Goal: Transaction & Acquisition: Obtain resource

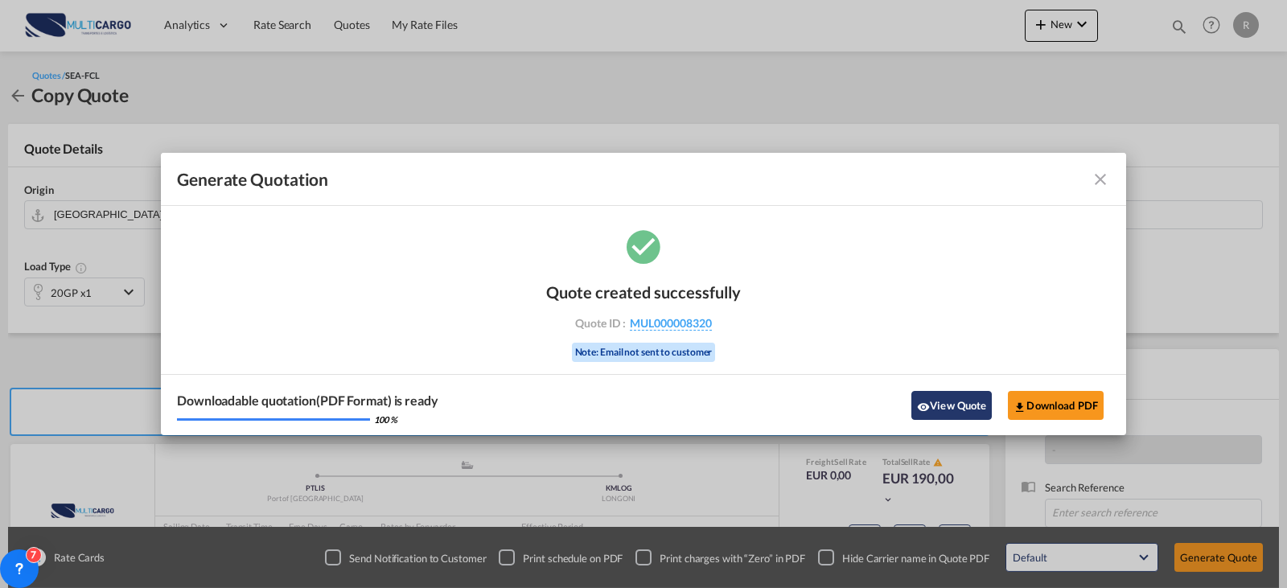
scroll to position [179, 0]
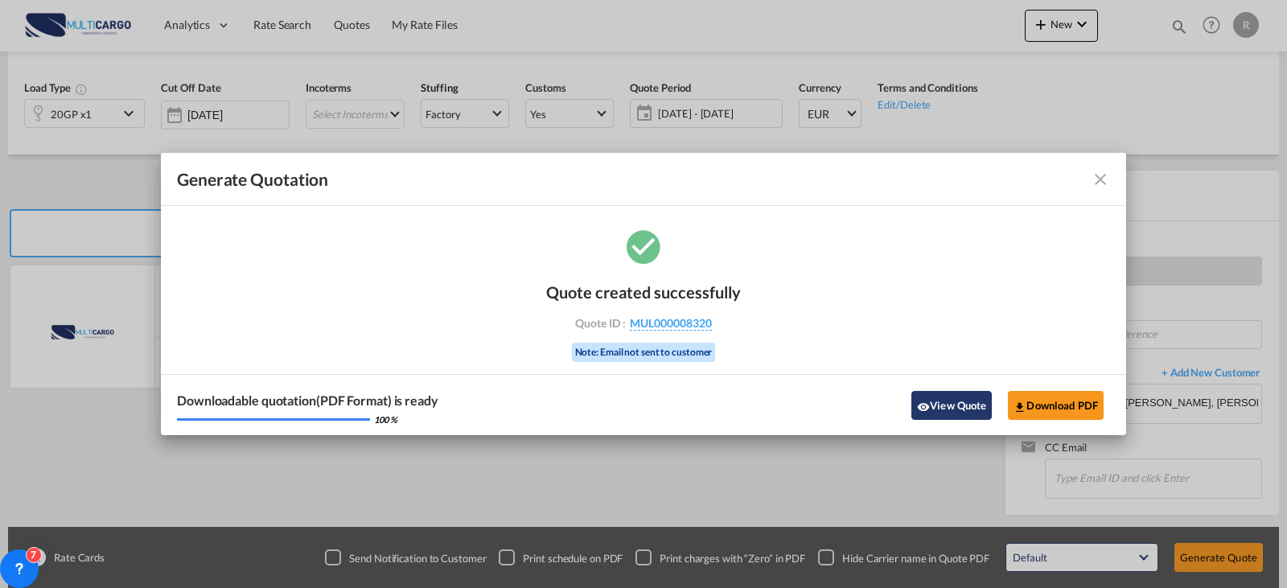
click at [967, 397] on button "View Quote" at bounding box center [952, 405] width 80 height 29
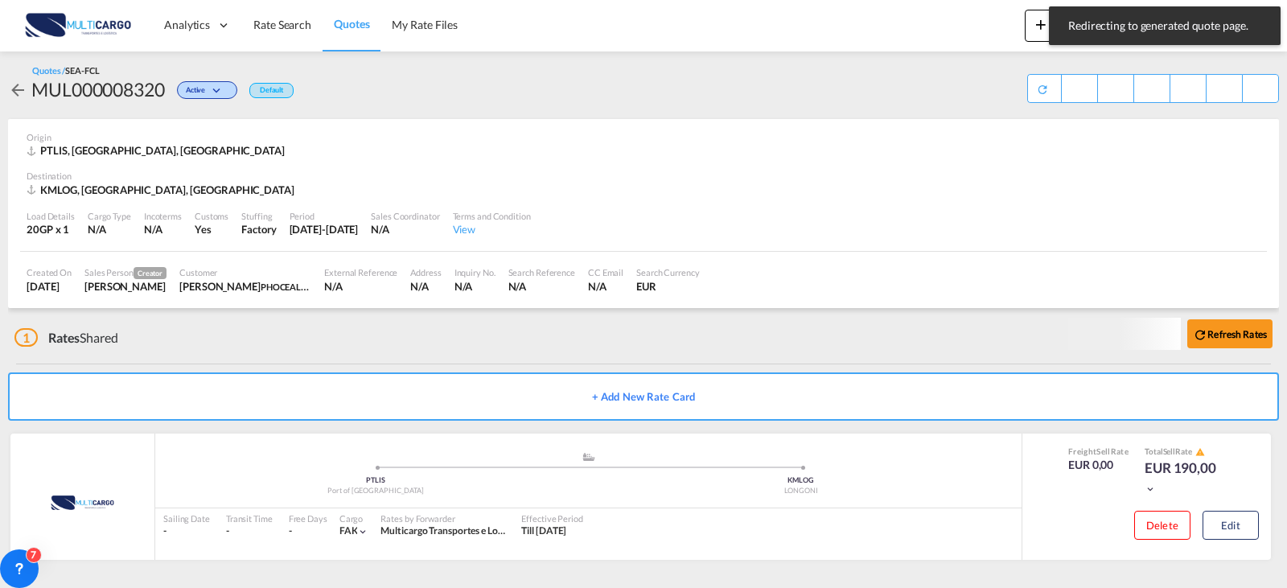
scroll to position [3, 0]
click at [1225, 520] on button "Edit" at bounding box center [1231, 525] width 56 height 29
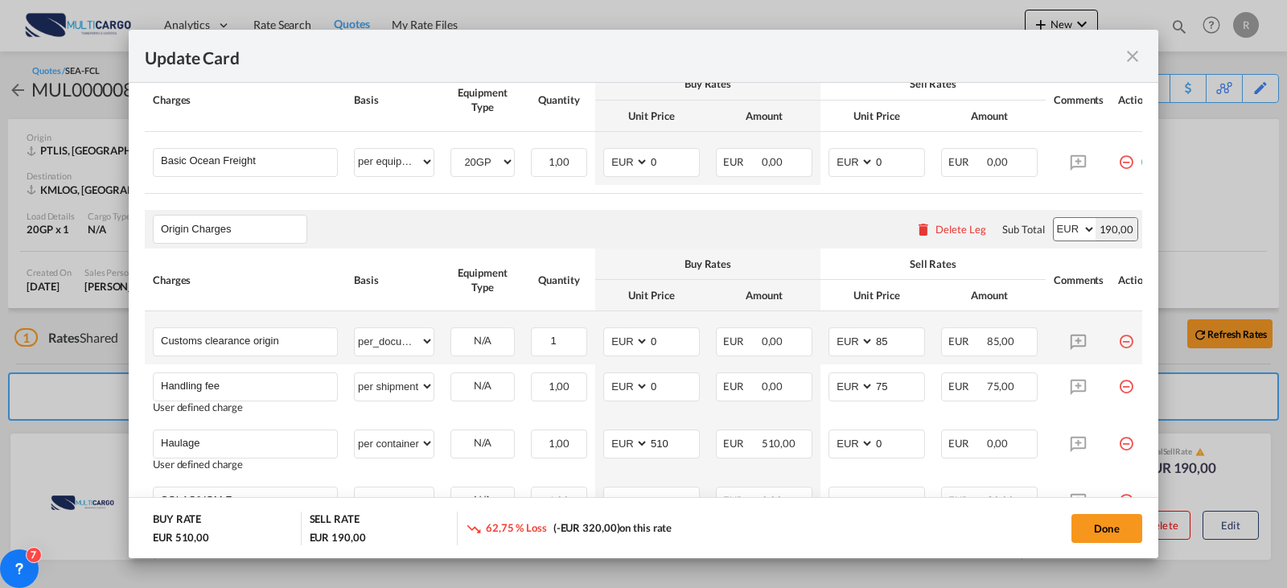
scroll to position [563, 0]
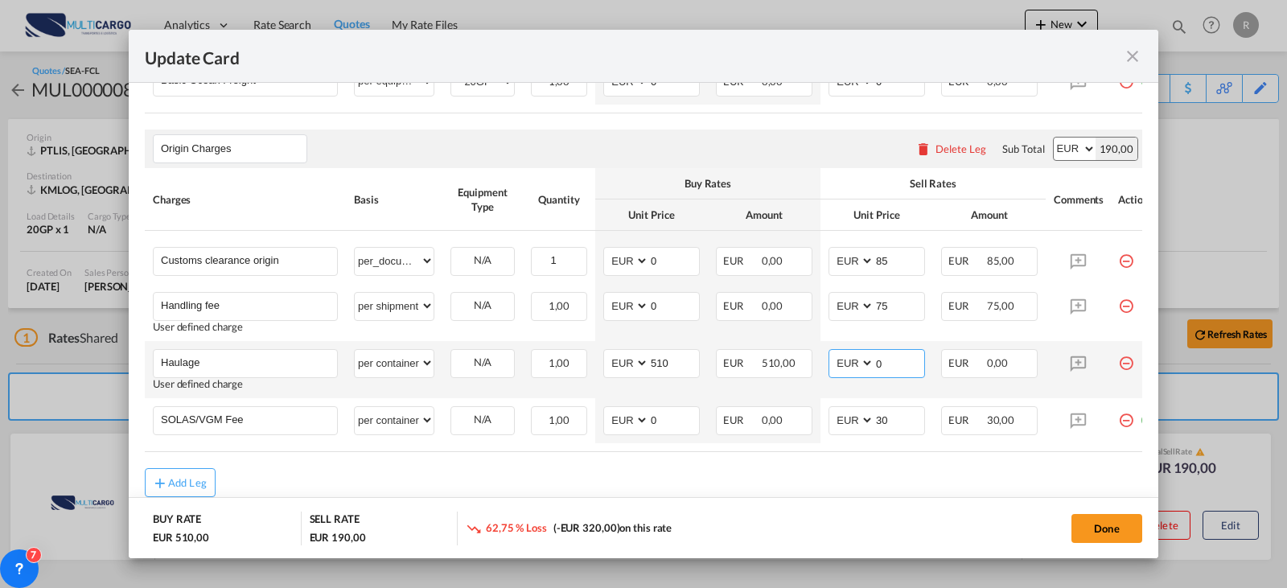
drag, startPoint x: 883, startPoint y: 377, endPoint x: 813, endPoint y: 377, distance: 69.2
click at [813, 377] on tr "Haulage Please Enter User Defined Charges Cannot Be Published User defined char…" at bounding box center [654, 369] width 1019 height 57
type input "510"
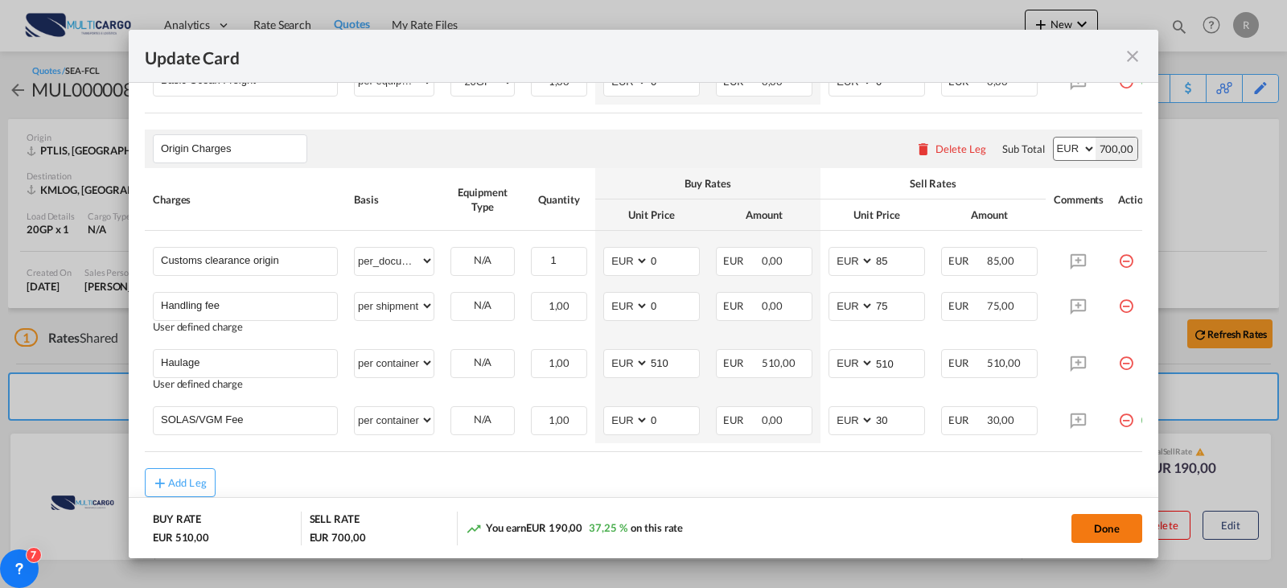
click at [1114, 526] on button "Done" at bounding box center [1107, 528] width 71 height 29
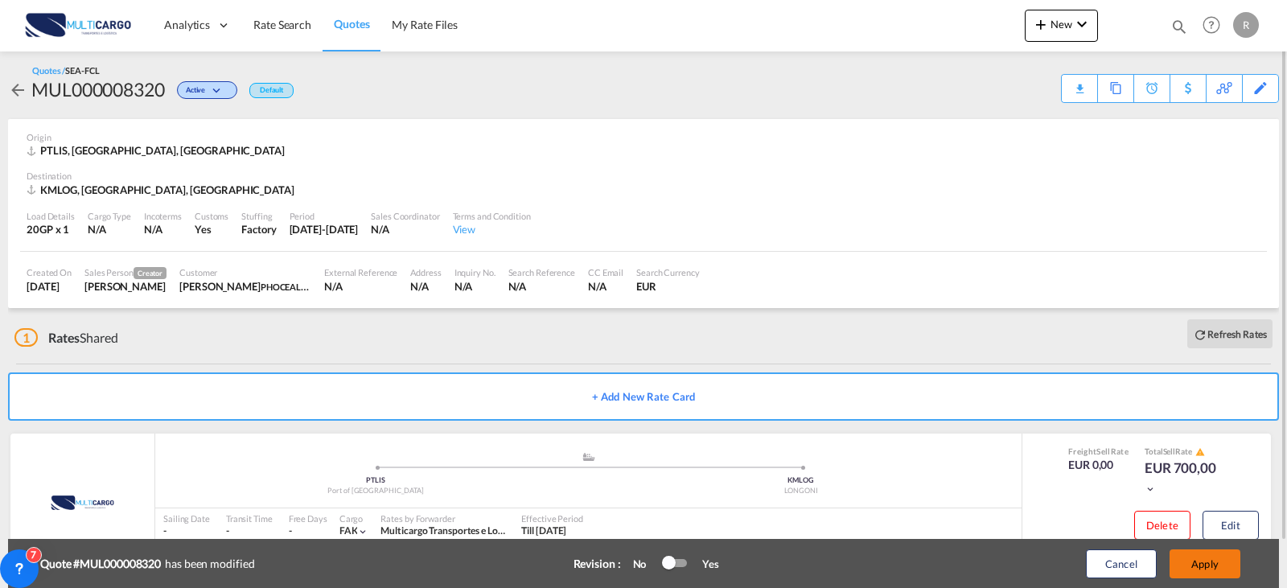
click at [1214, 566] on button "Apply" at bounding box center [1205, 564] width 71 height 29
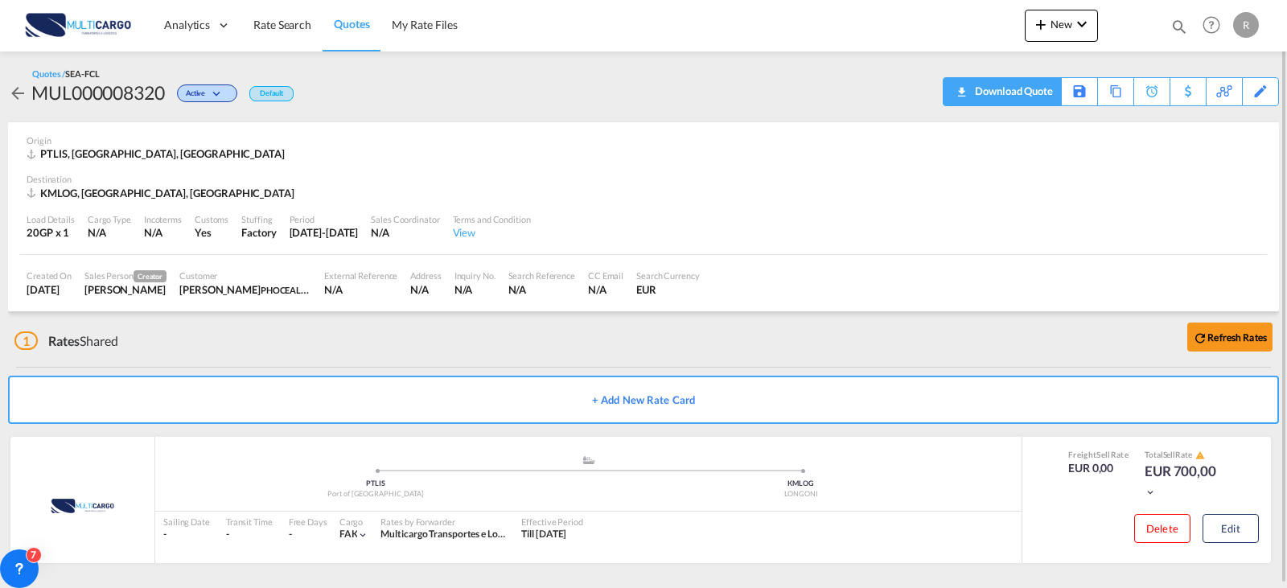
click at [1040, 95] on div "Download Quote" at bounding box center [1012, 91] width 82 height 26
click at [341, 35] on link "Quotes" at bounding box center [352, 25] width 58 height 52
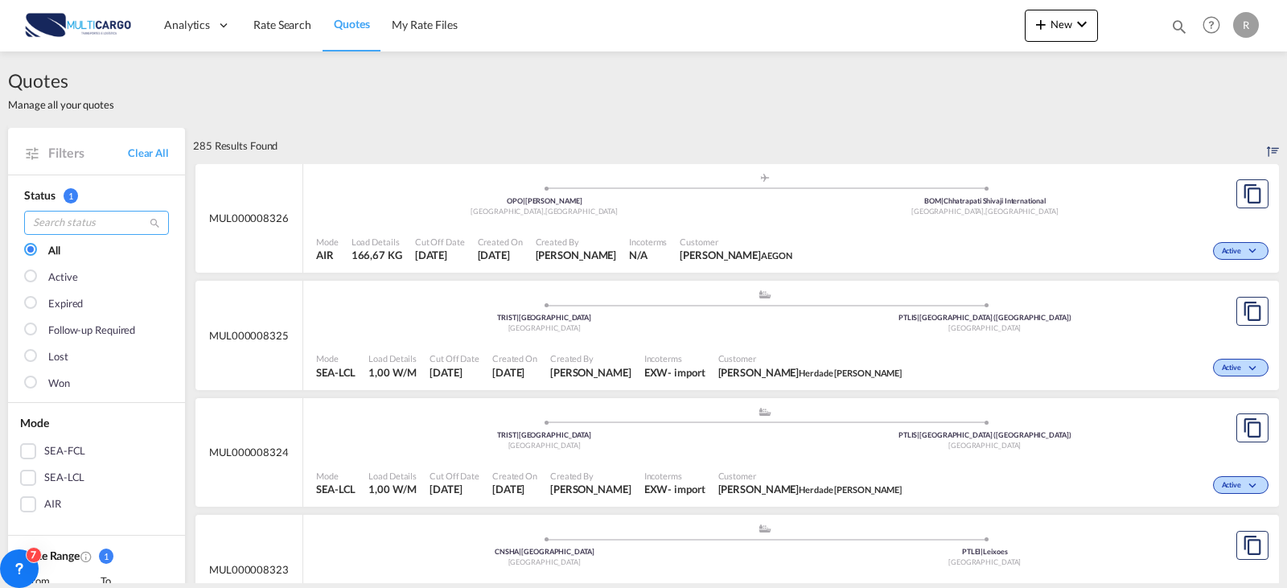
click at [81, 219] on input "search" at bounding box center [96, 223] width 145 height 24
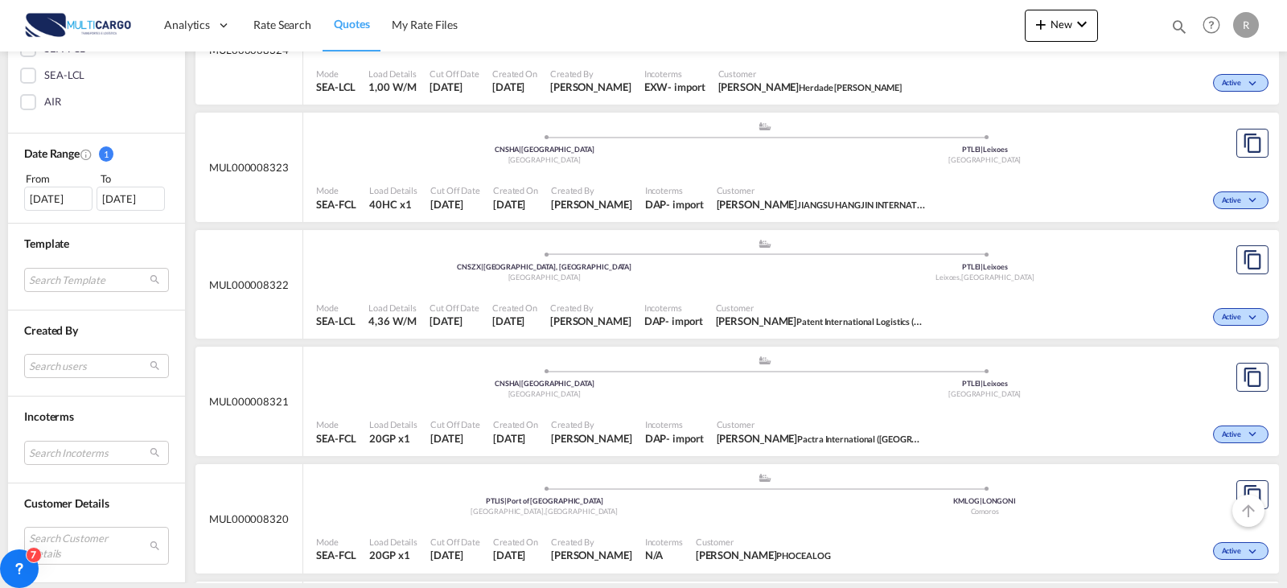
scroll to position [563, 0]
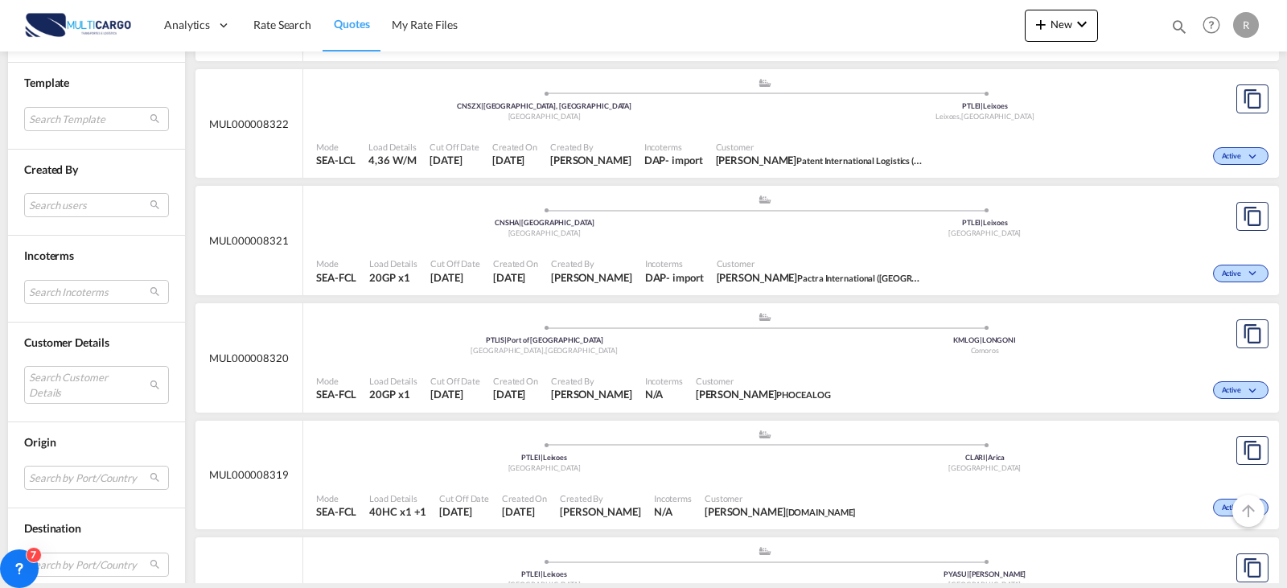
click at [105, 358] on div "Search Customer Details user name user [PERSON_NAME] [EMAIL_ADDRESS][DOMAIN_NAM…" at bounding box center [96, 379] width 145 height 59
click at [104, 371] on md-select "Search Customer Details user name user [PERSON_NAME] [EMAIL_ADDRESS][DOMAIN_NAM…" at bounding box center [96, 384] width 145 height 37
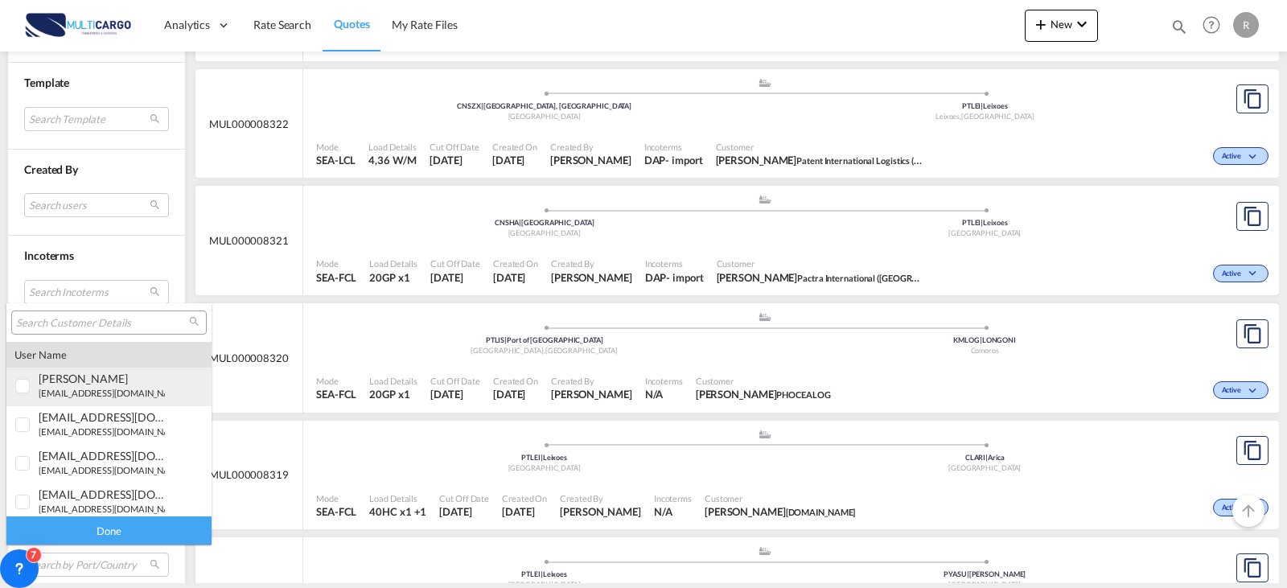
type md-option "[object Object]"
click at [171, 320] on input "search" at bounding box center [102, 323] width 173 height 14
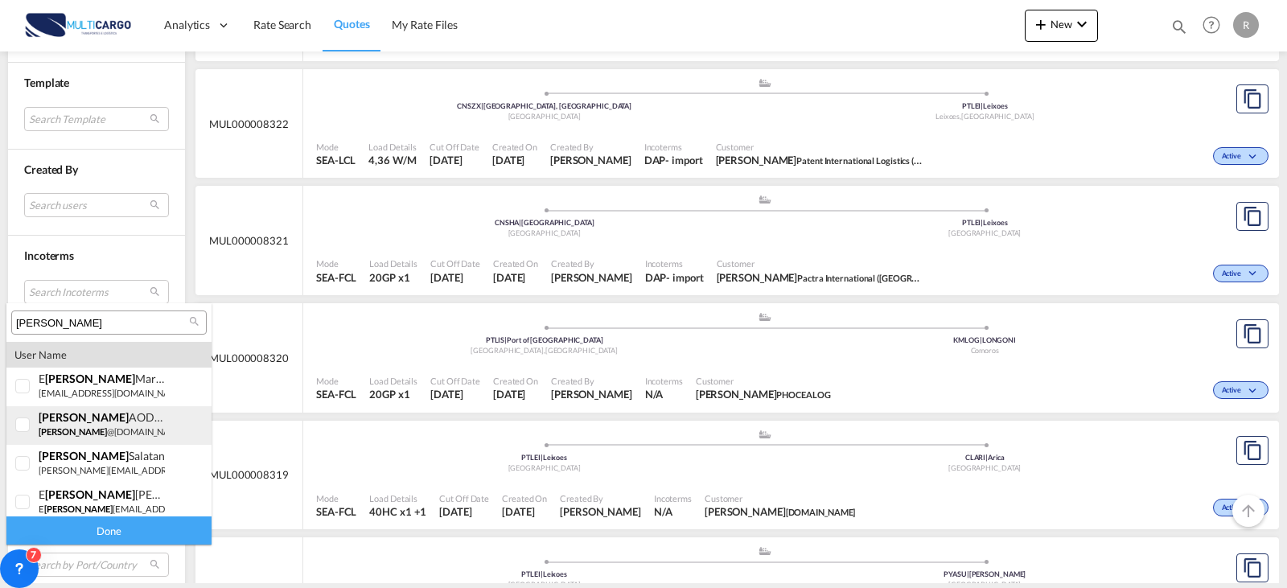
scroll to position [44, 0]
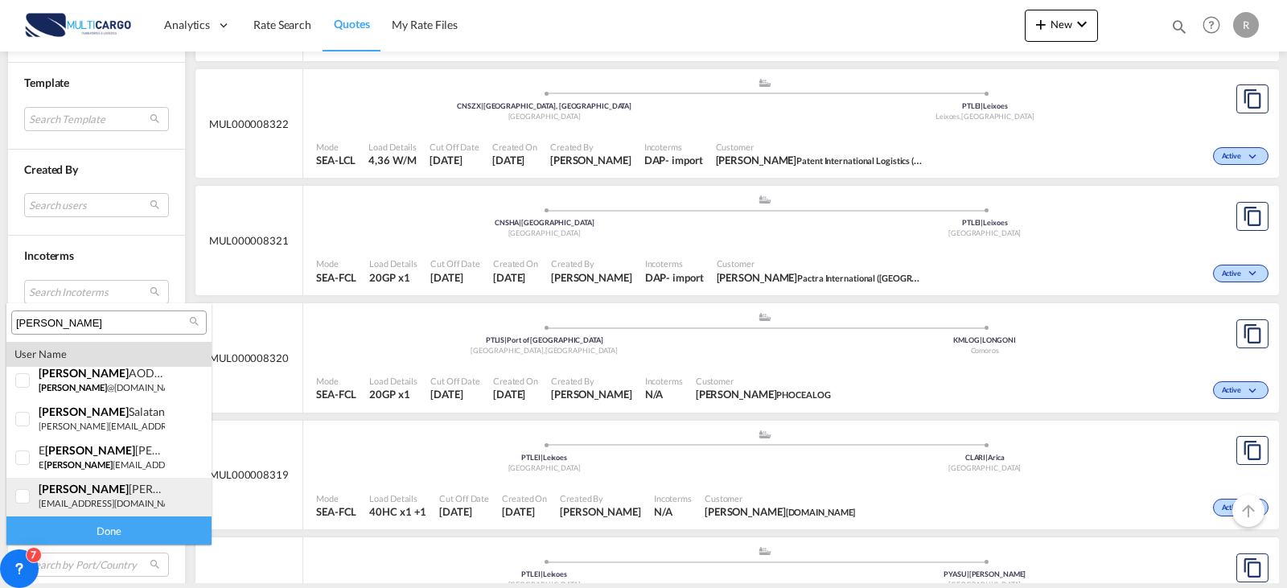
type input "[PERSON_NAME]"
click at [113, 495] on div "[PERSON_NAME]" at bounding box center [102, 489] width 126 height 14
click at [145, 535] on div "Done" at bounding box center [108, 531] width 205 height 28
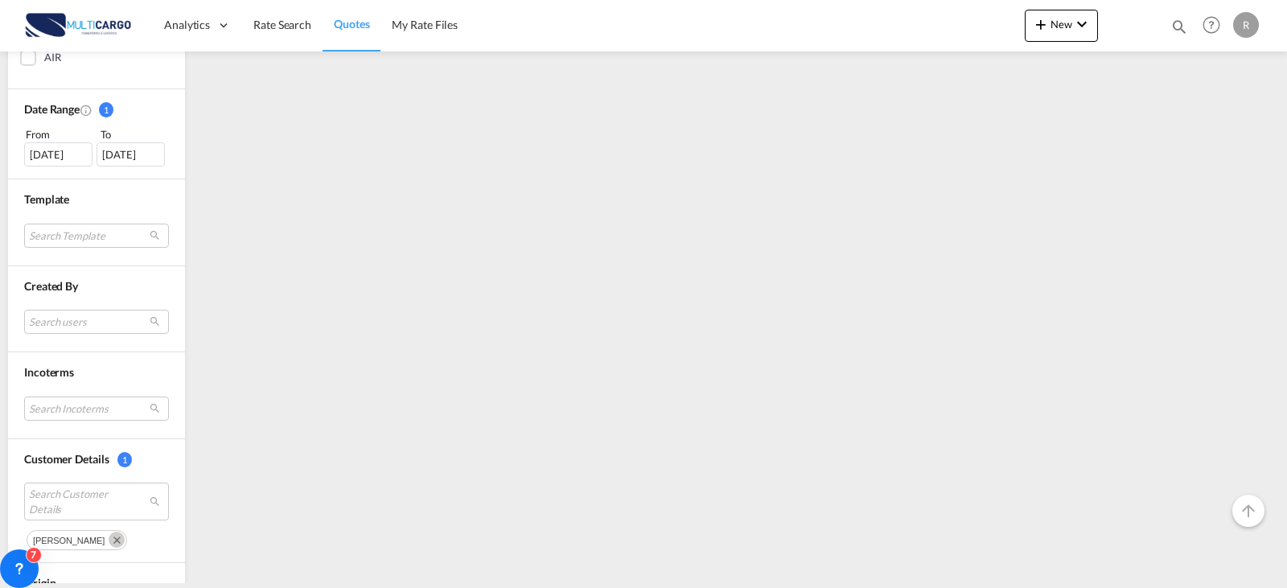
scroll to position [366, 0]
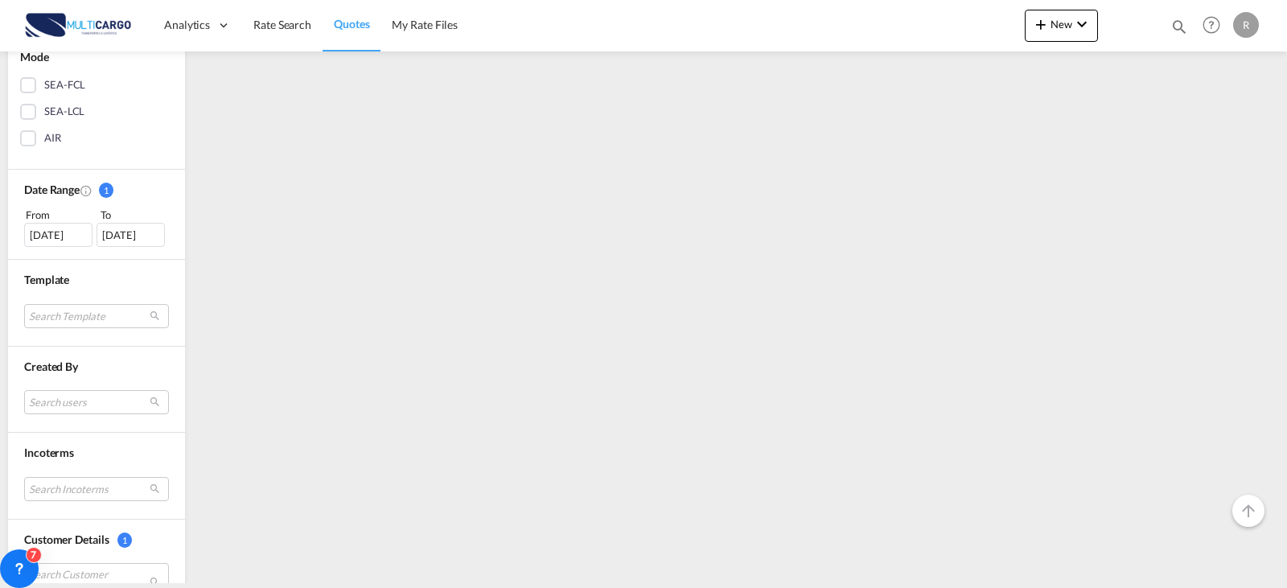
click at [35, 233] on div "[DATE]" at bounding box center [58, 235] width 68 height 24
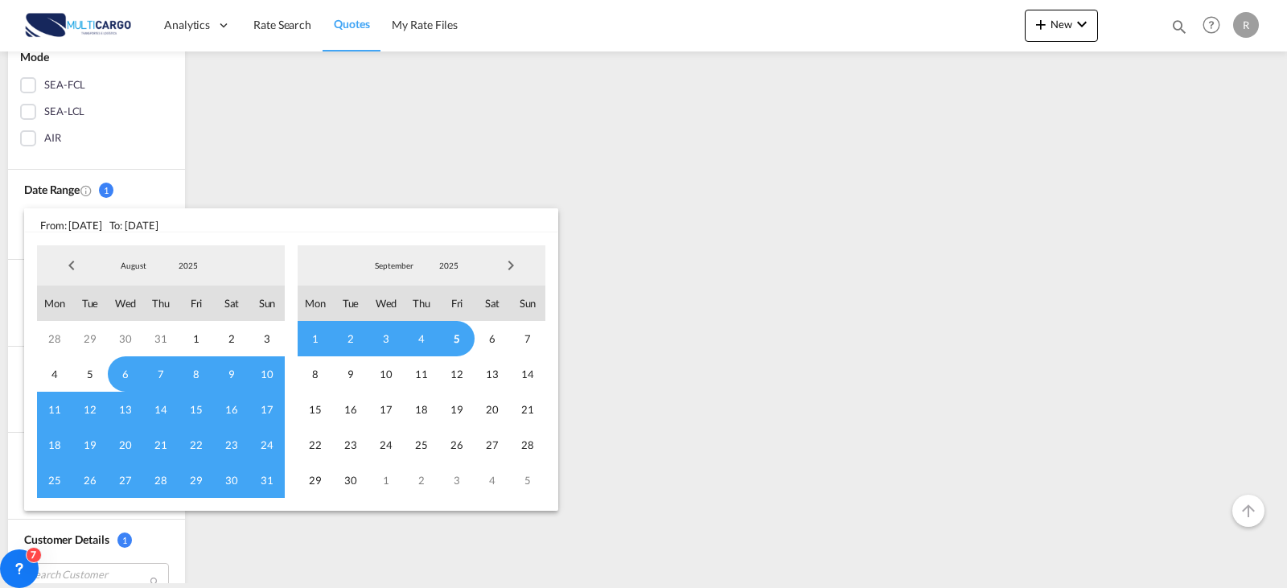
click at [77, 261] on span "Previous Month" at bounding box center [72, 265] width 32 height 32
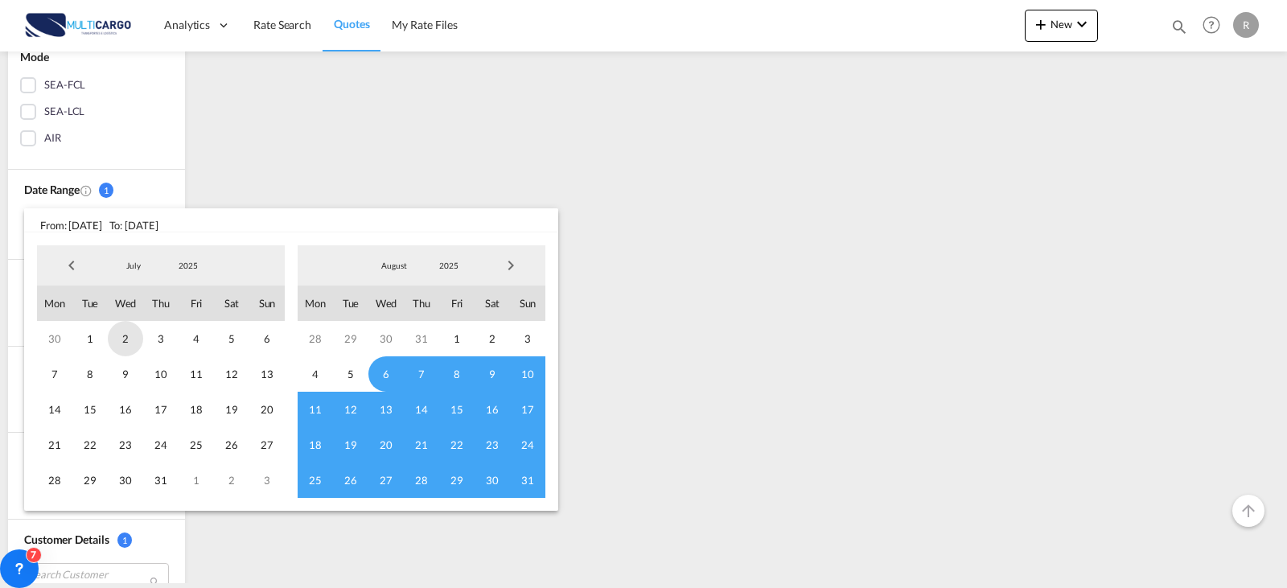
drag, startPoint x: 82, startPoint y: 342, endPoint x: 111, endPoint y: 344, distance: 29.1
click at [83, 343] on span "1" at bounding box center [89, 338] width 35 height 35
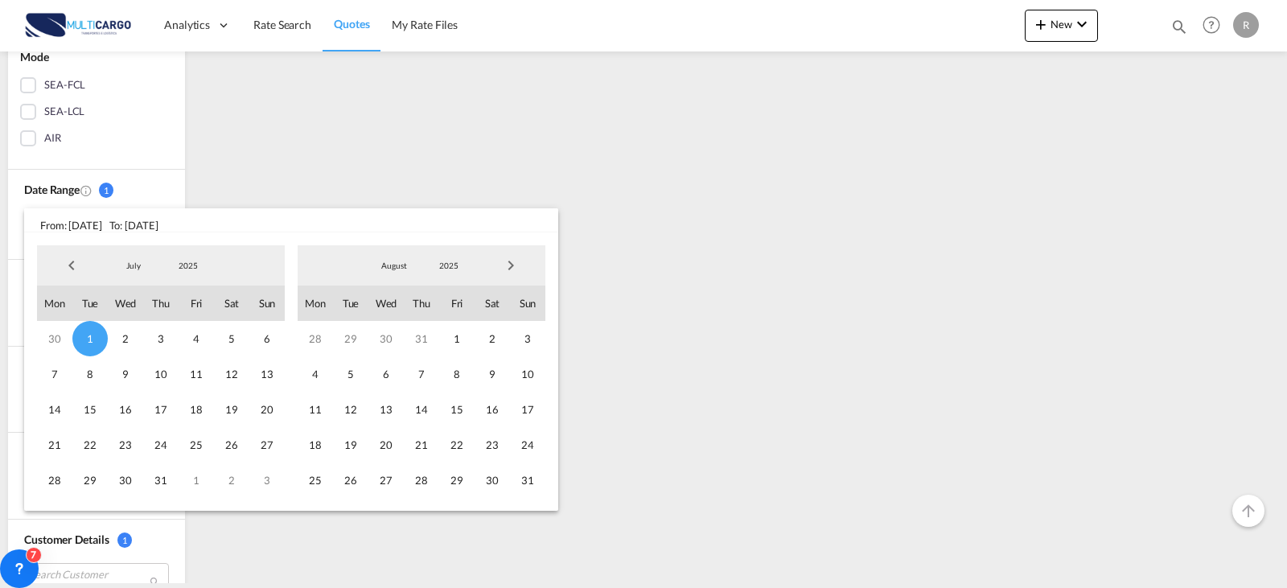
click at [519, 263] on span "Next Month" at bounding box center [511, 265] width 32 height 32
click at [458, 338] on span "5" at bounding box center [456, 338] width 35 height 35
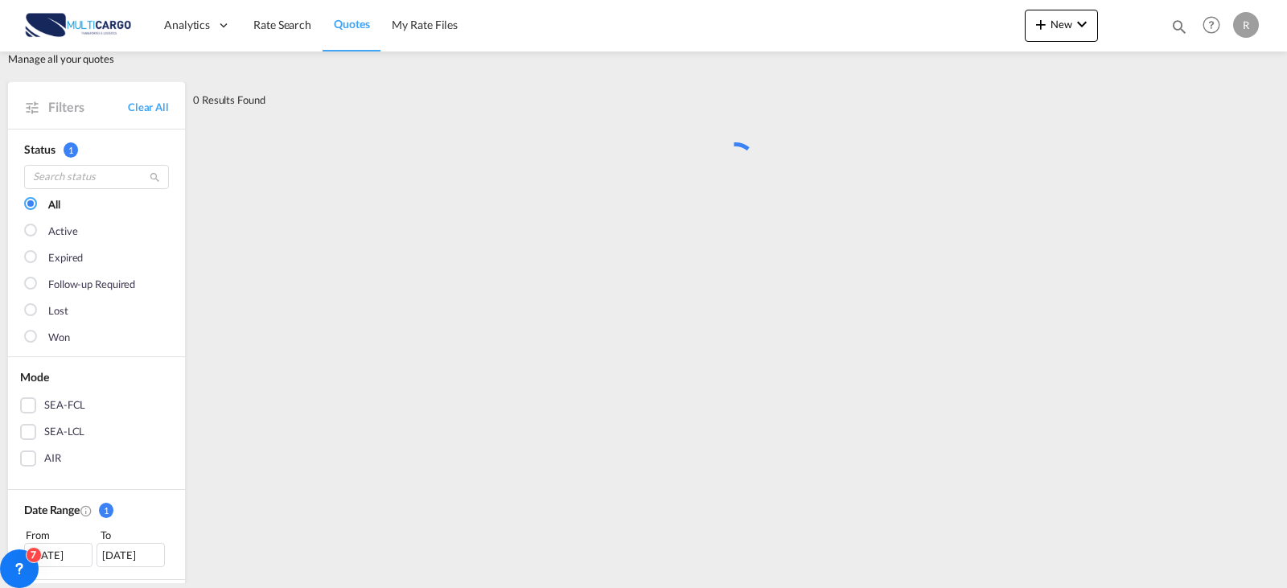
scroll to position [0, 0]
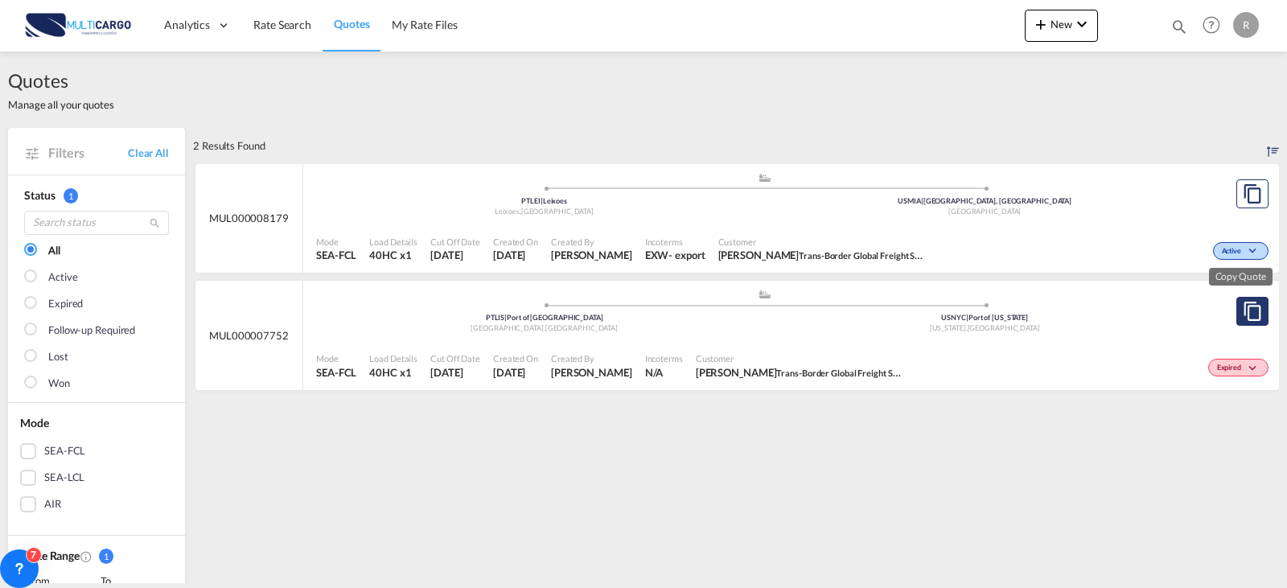
click at [1243, 314] on md-icon "assets/icons/custom/copyQuote.svg" at bounding box center [1252, 311] width 19 height 19
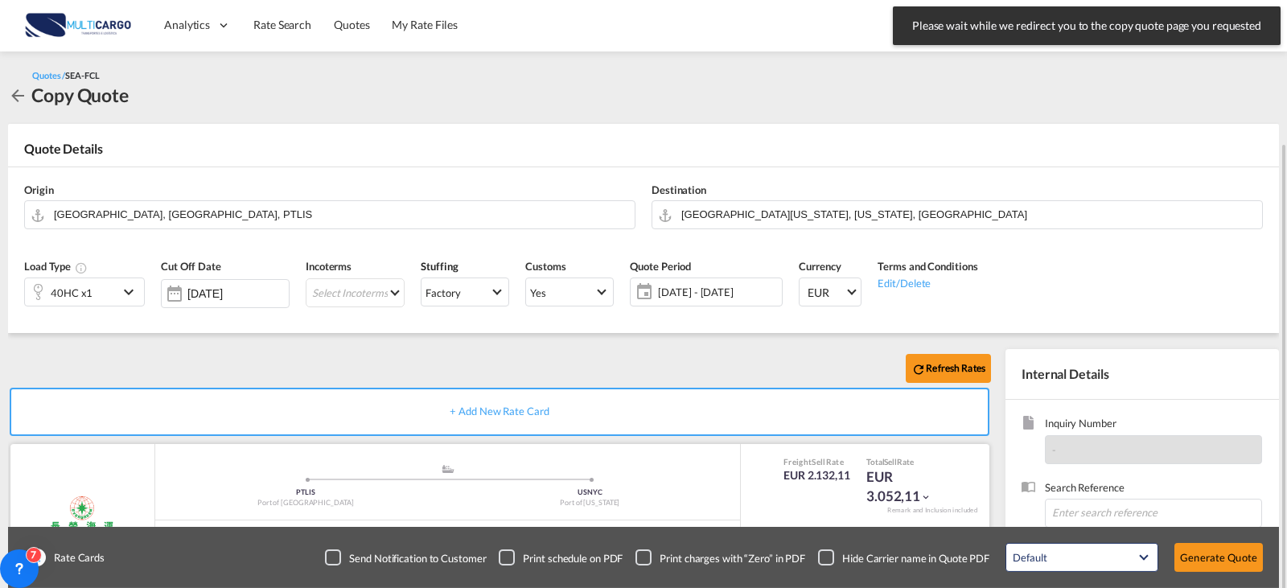
scroll to position [179, 0]
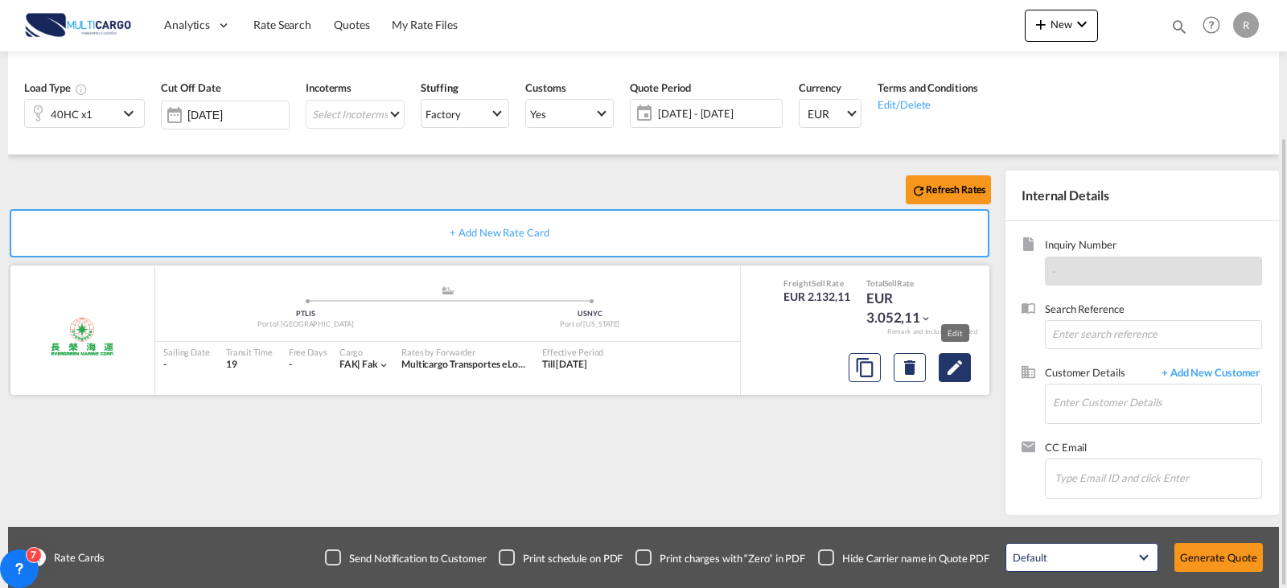
click at [959, 375] on md-icon "Edit" at bounding box center [954, 367] width 19 height 19
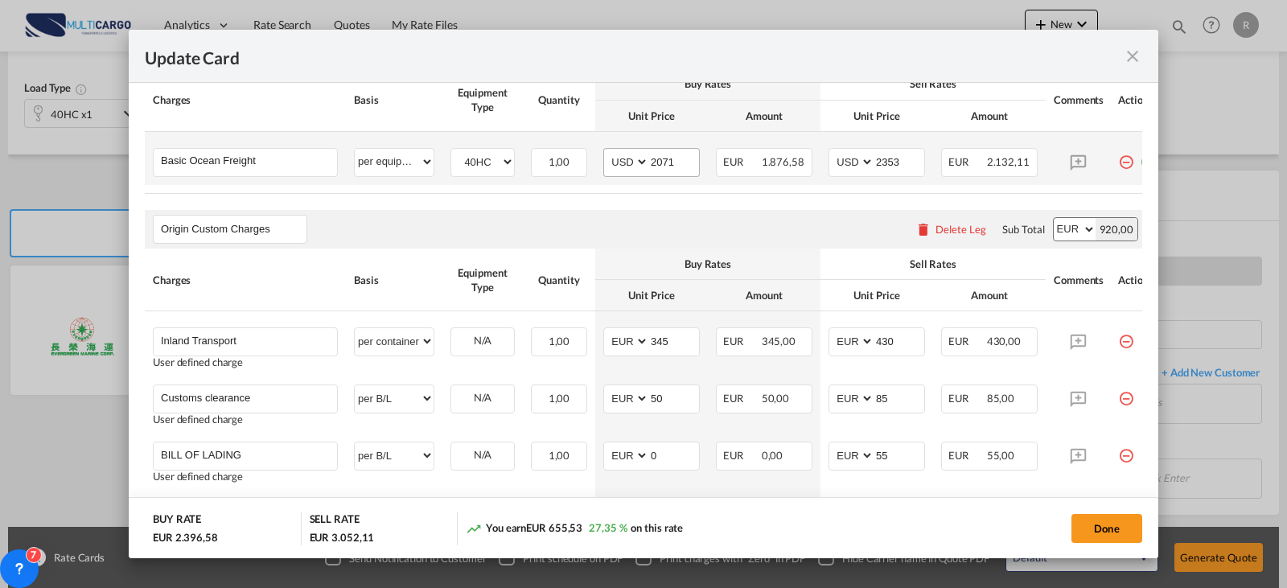
scroll to position [402, 0]
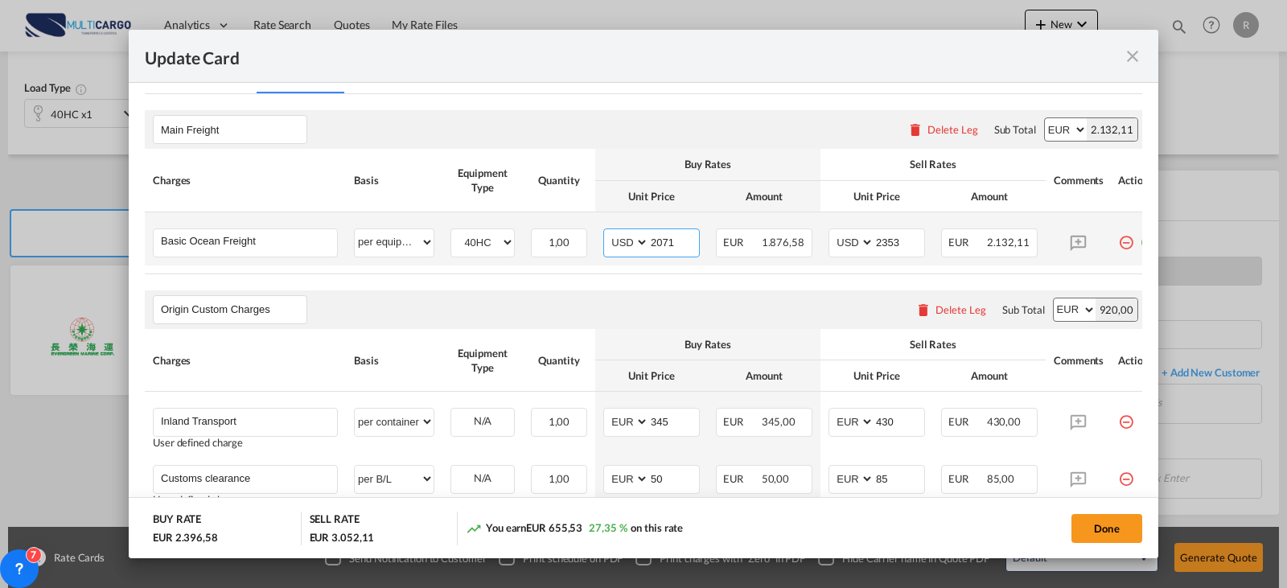
drag, startPoint x: 677, startPoint y: 246, endPoint x: 648, endPoint y: 245, distance: 29.0
click at [648, 245] on md-input-container "2071" at bounding box center [673, 242] width 51 height 27
type input "2156"
click at [900, 242] on input "2353" at bounding box center [900, 241] width 50 height 24
type input "2356"
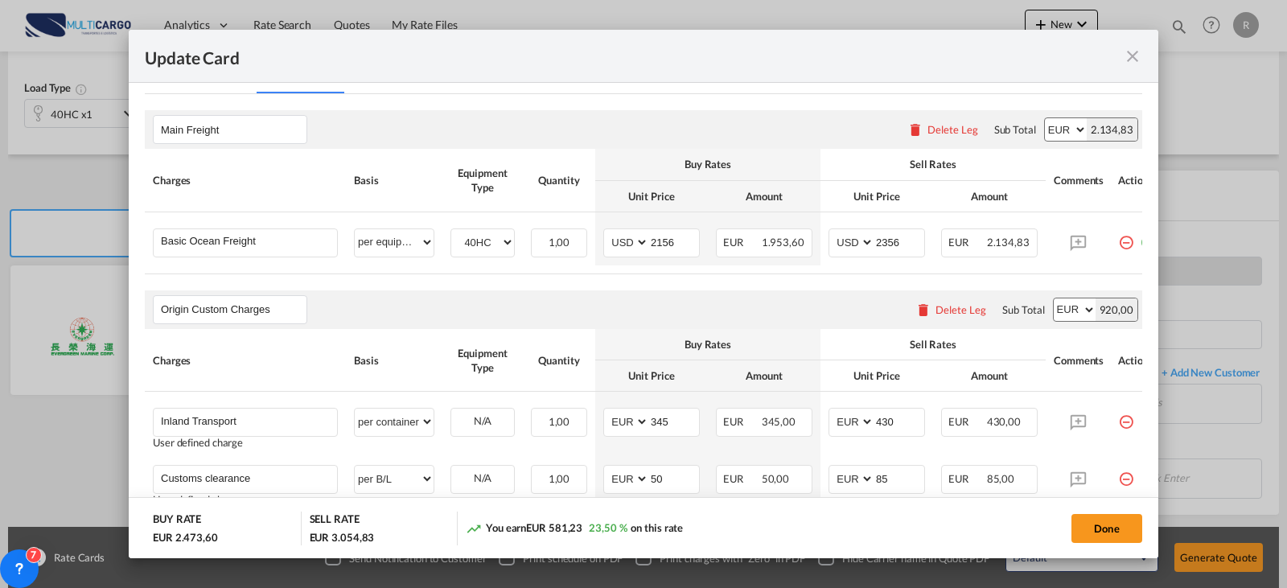
click at [744, 315] on div "Origin Custom Charges Please enter leg name Leg Name Already Exists Delete Leg …" at bounding box center [644, 309] width 998 height 39
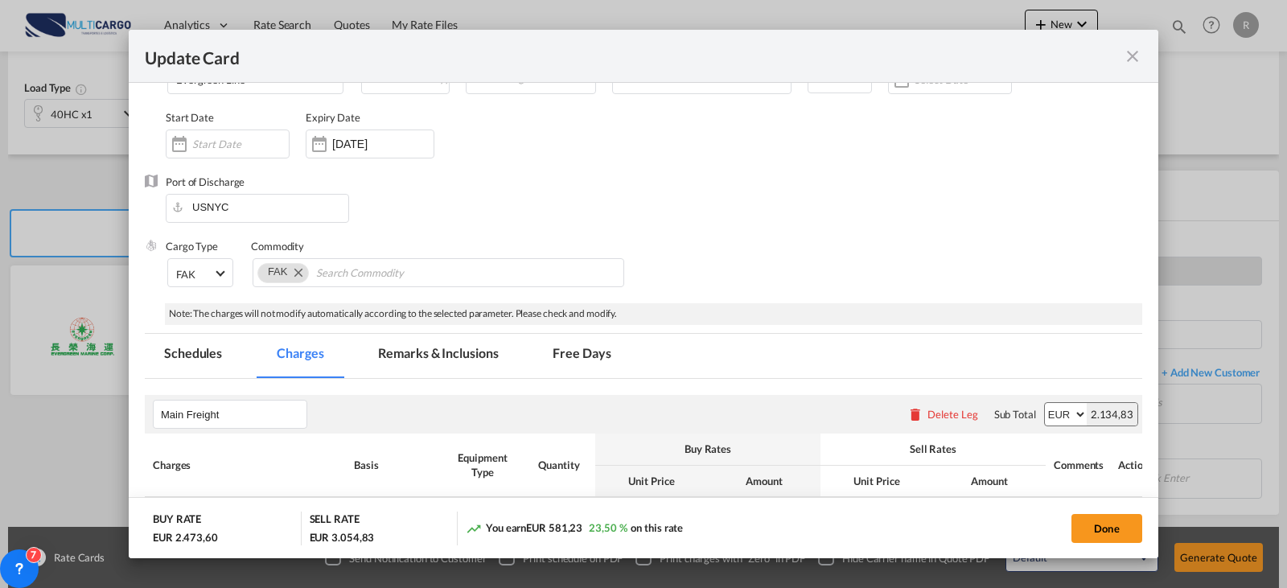
scroll to position [0, 0]
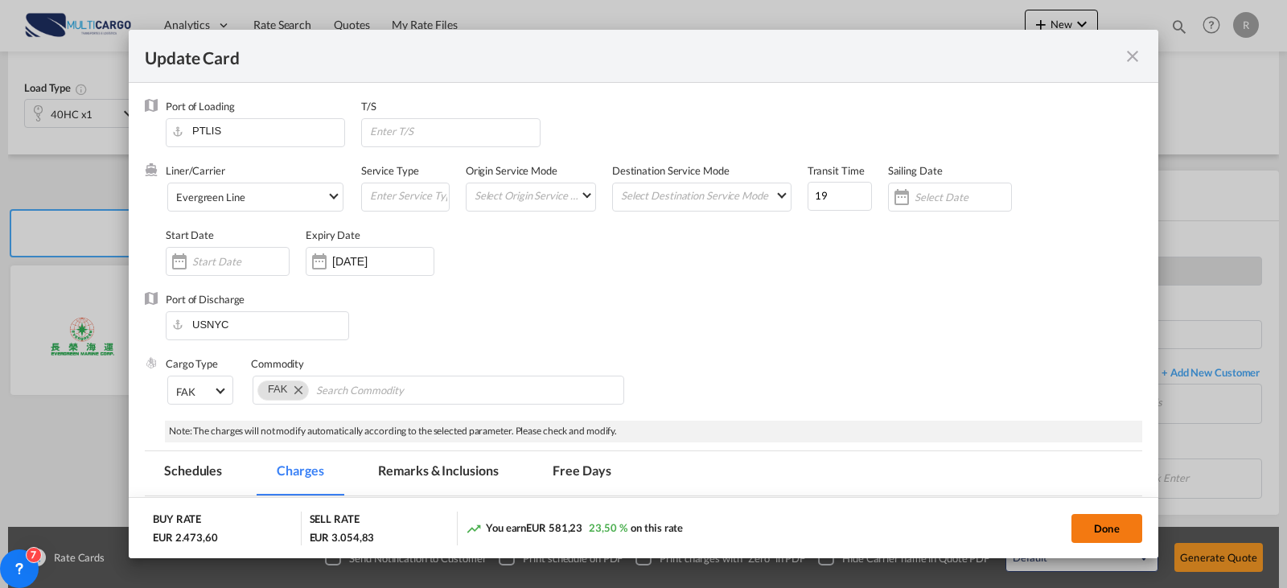
click at [1120, 525] on button "Done" at bounding box center [1107, 528] width 71 height 29
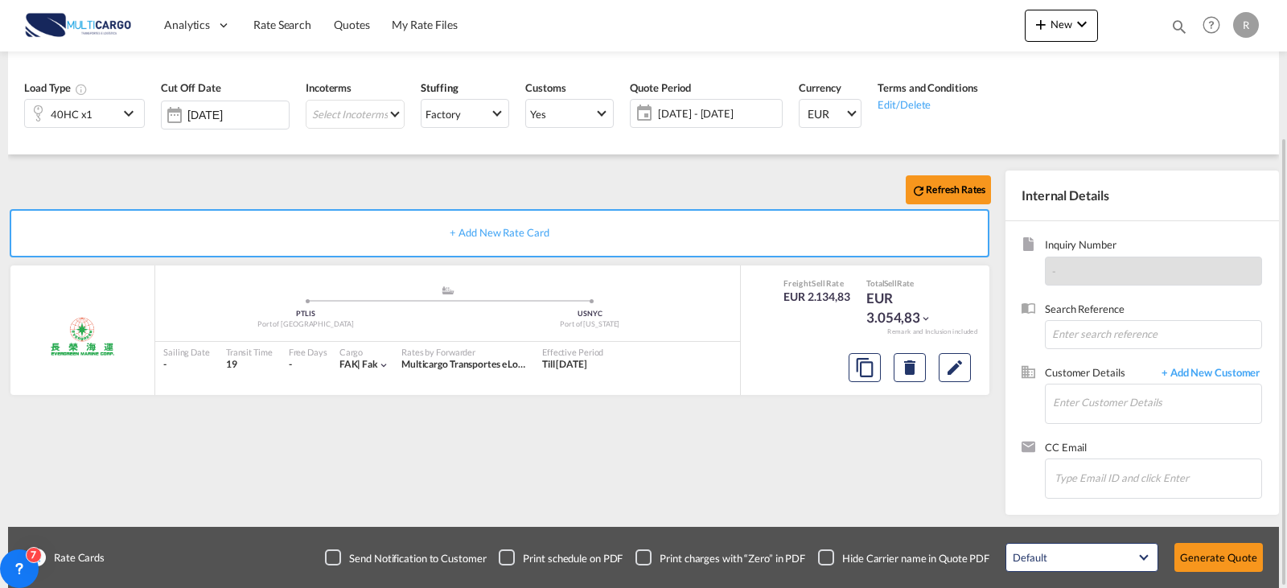
click at [680, 119] on span "[DATE] - [DATE]" at bounding box center [718, 113] width 120 height 14
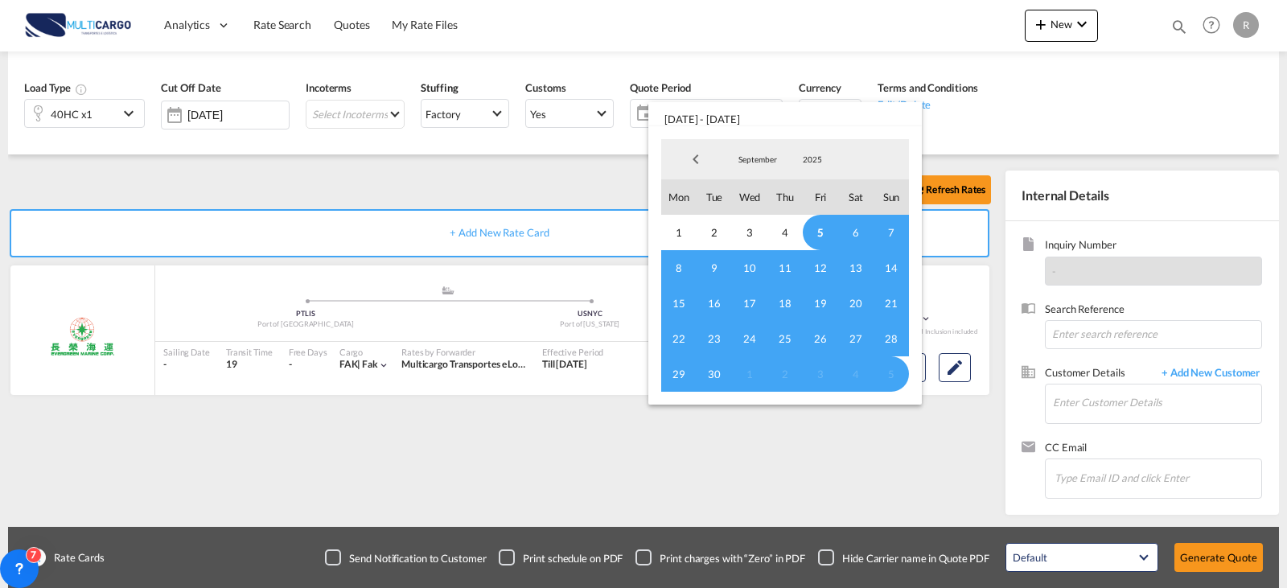
click at [822, 225] on span "5" at bounding box center [820, 232] width 35 height 35
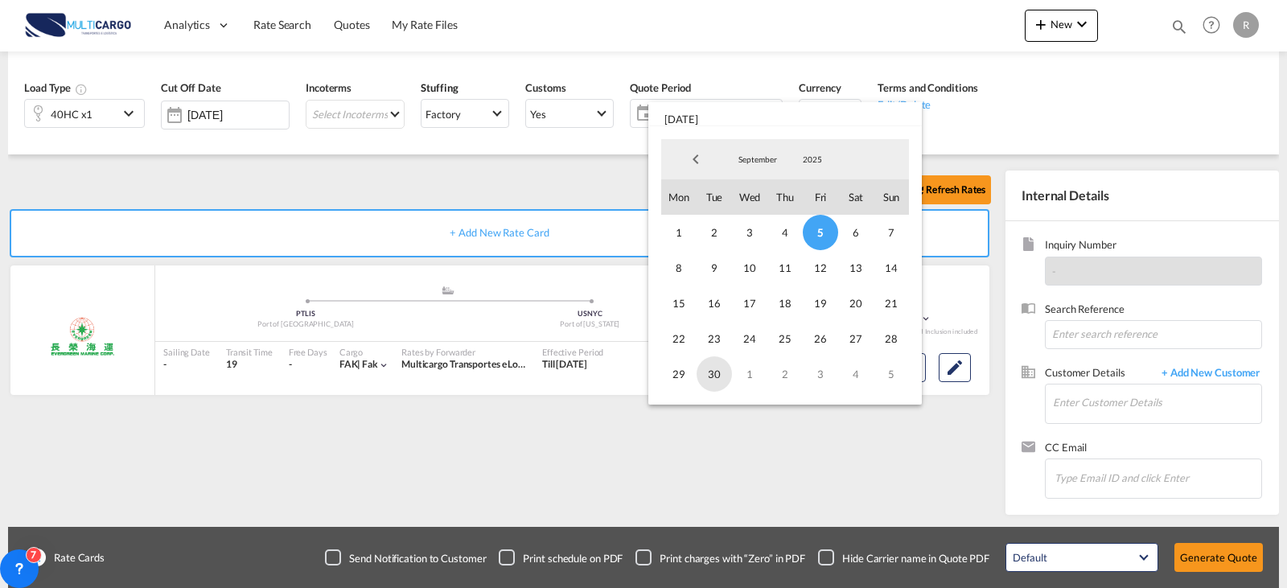
click at [718, 380] on span "30" at bounding box center [714, 373] width 35 height 35
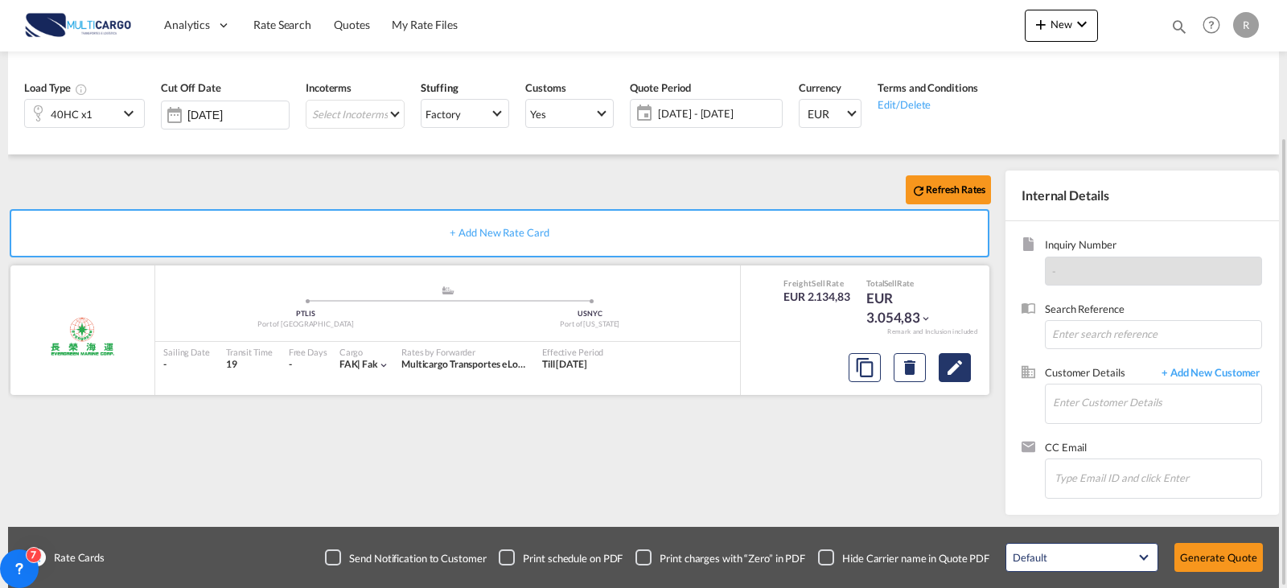
click at [958, 369] on md-icon "Edit" at bounding box center [954, 367] width 19 height 19
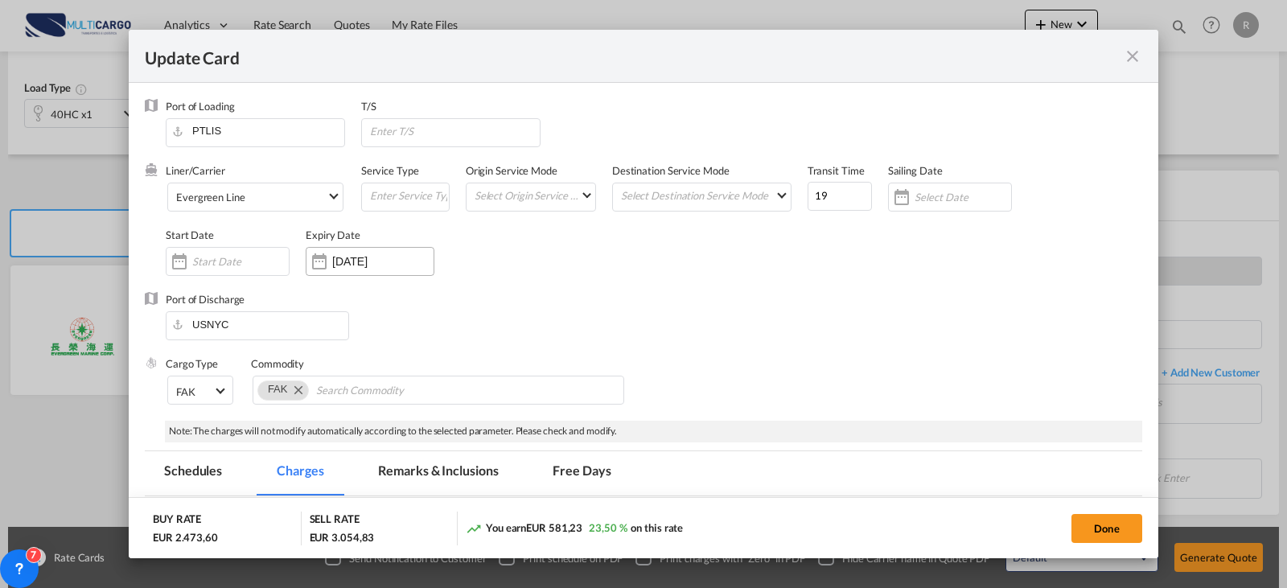
click at [381, 256] on input "[DATE]" at bounding box center [382, 261] width 101 height 13
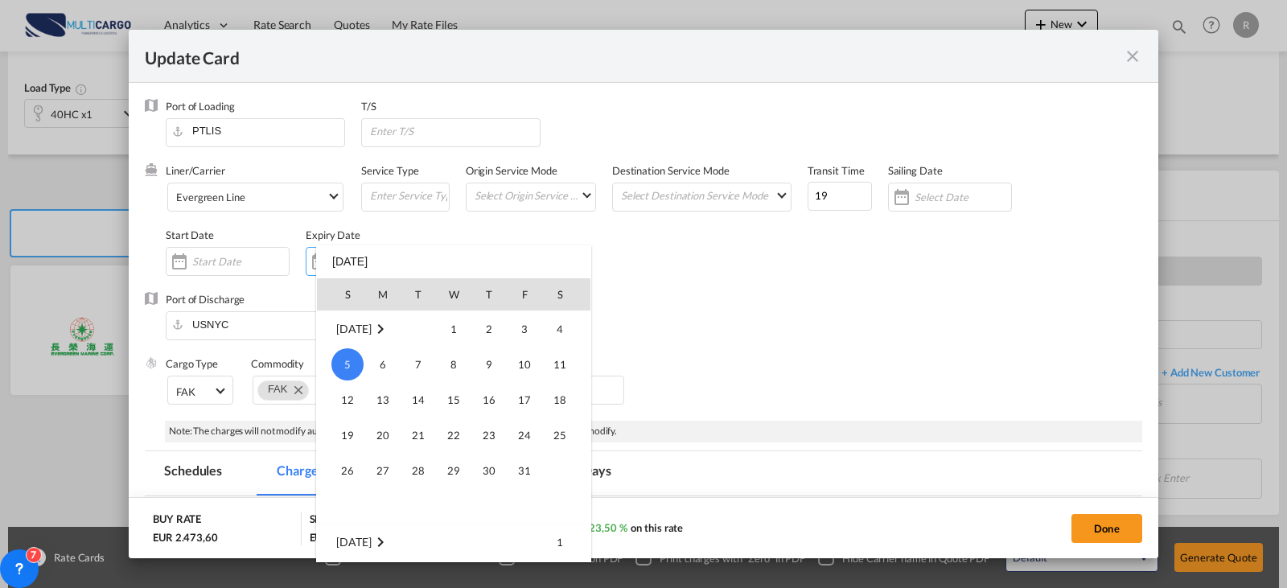
scroll to position [372815, 0]
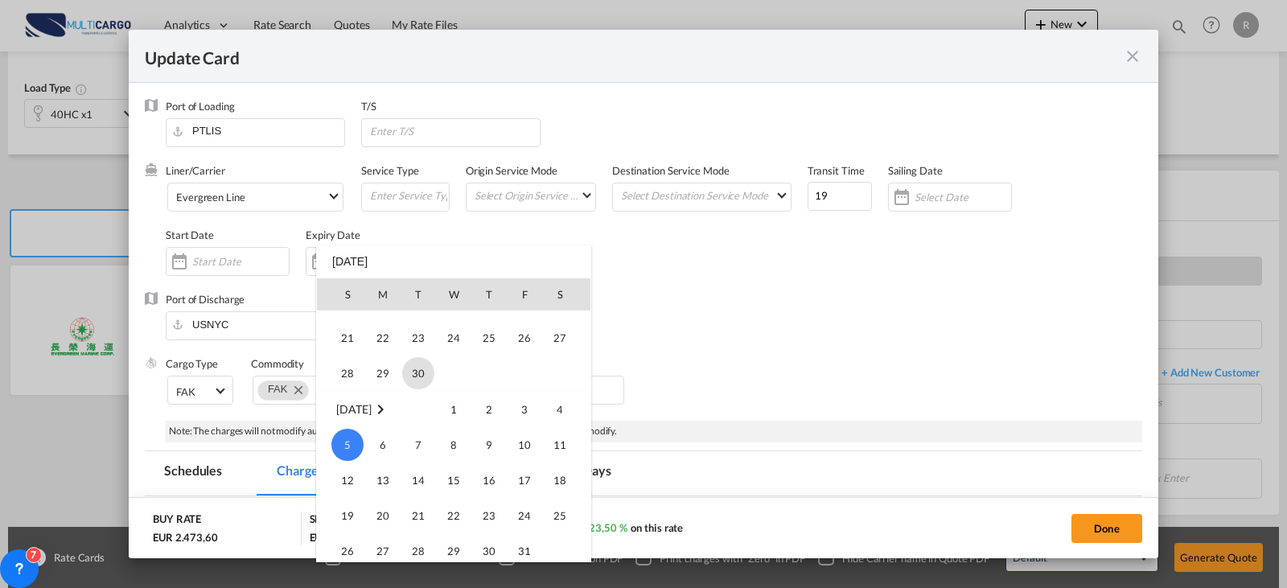
click at [420, 370] on span "30" at bounding box center [418, 373] width 32 height 32
type input "[DATE]"
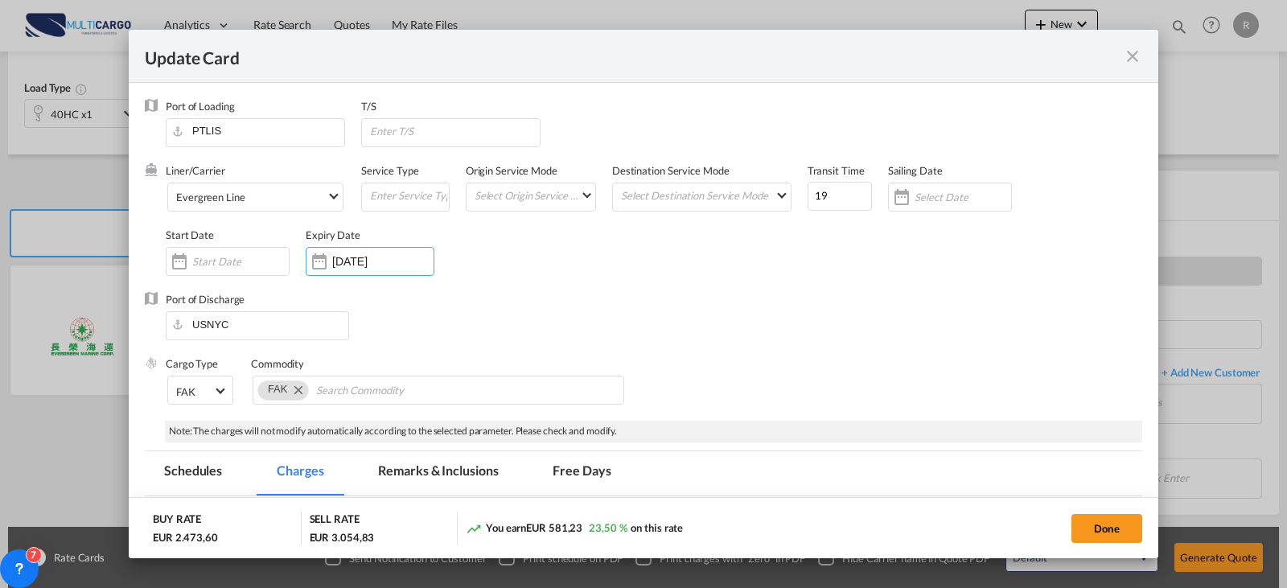
click at [768, 377] on div "Cargo Type FAK FAK GCR GDSM General Cargo Hazardous Cargo Ambient Foodstuff Chi…" at bounding box center [654, 388] width 977 height 64
click at [1118, 527] on button "Done" at bounding box center [1107, 528] width 71 height 29
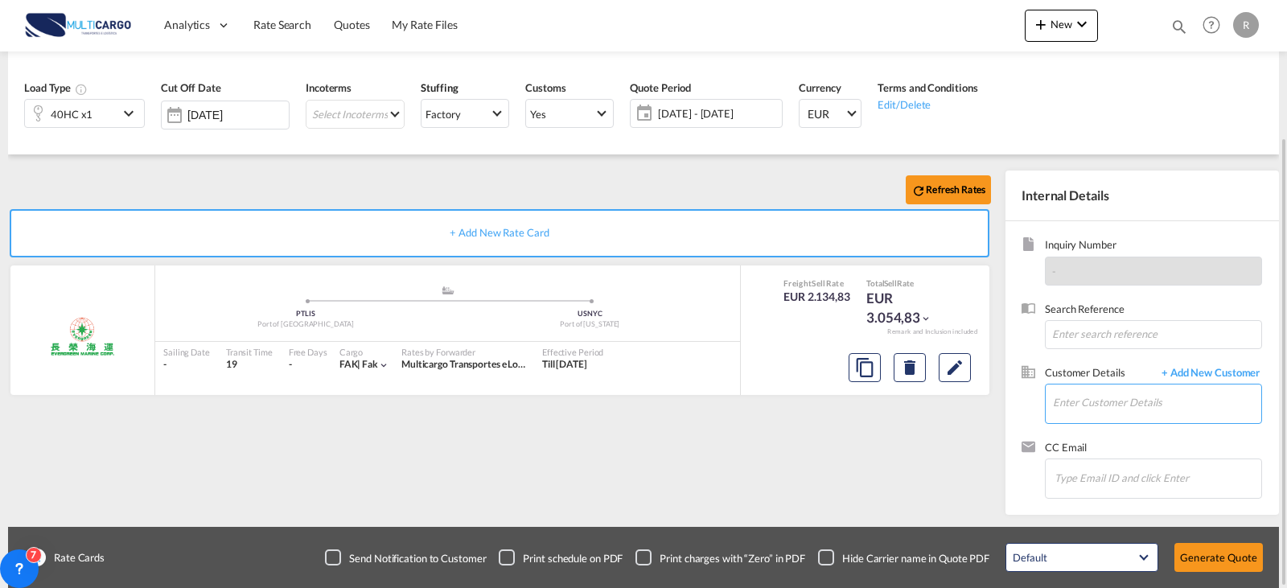
click at [1115, 401] on input "Enter Customer Details" at bounding box center [1157, 403] width 208 height 36
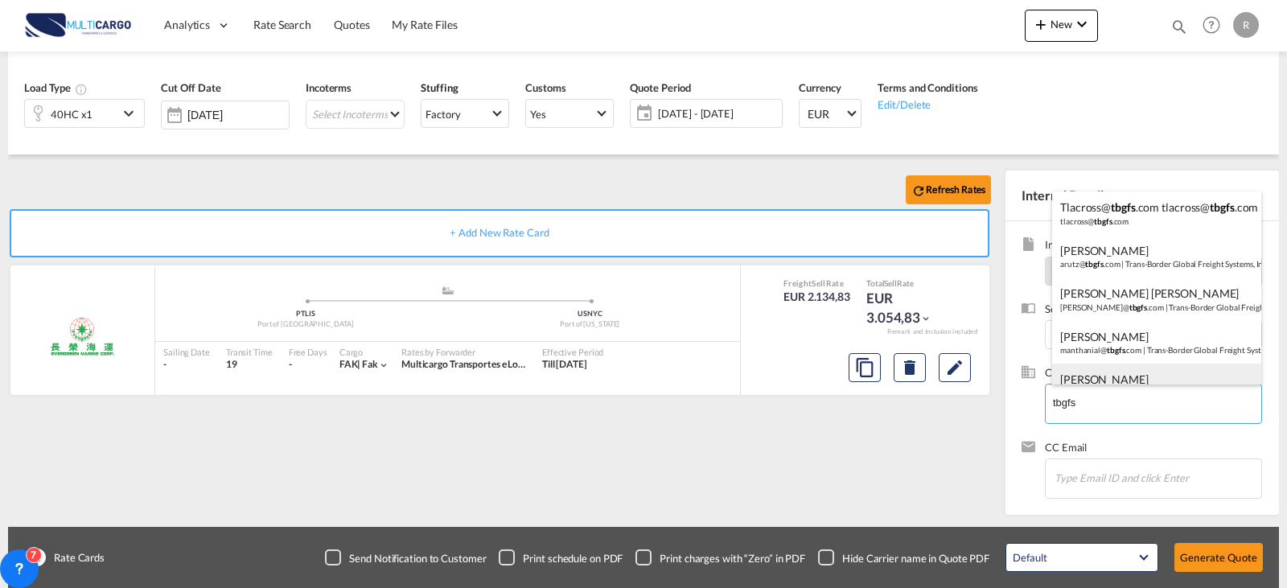
click at [1136, 366] on div "[PERSON_NAME]@ tbgfs .com | Trans-Border Global Freight Systems, Inc" at bounding box center [1156, 385] width 209 height 43
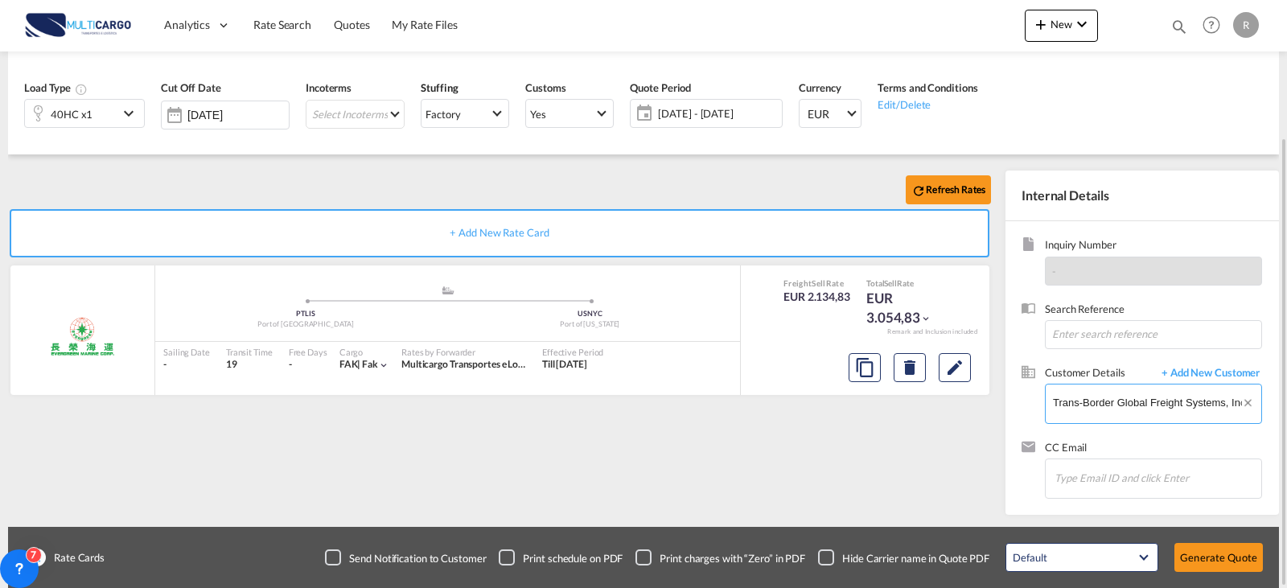
click at [1156, 417] on input "Trans-Border Global Freight Systems, Inc, [PERSON_NAME], [EMAIL_ADDRESS][DOMAIN…" at bounding box center [1157, 403] width 208 height 36
drag, startPoint x: 1057, startPoint y: 404, endPoint x: 1286, endPoint y: 405, distance: 229.3
click at [1286, 405] on md-content "Analytics Reports Dashboard Rate Search Quotes My Rate Files New Rates Ratecard" at bounding box center [643, 294] width 1287 height 588
type input "T"
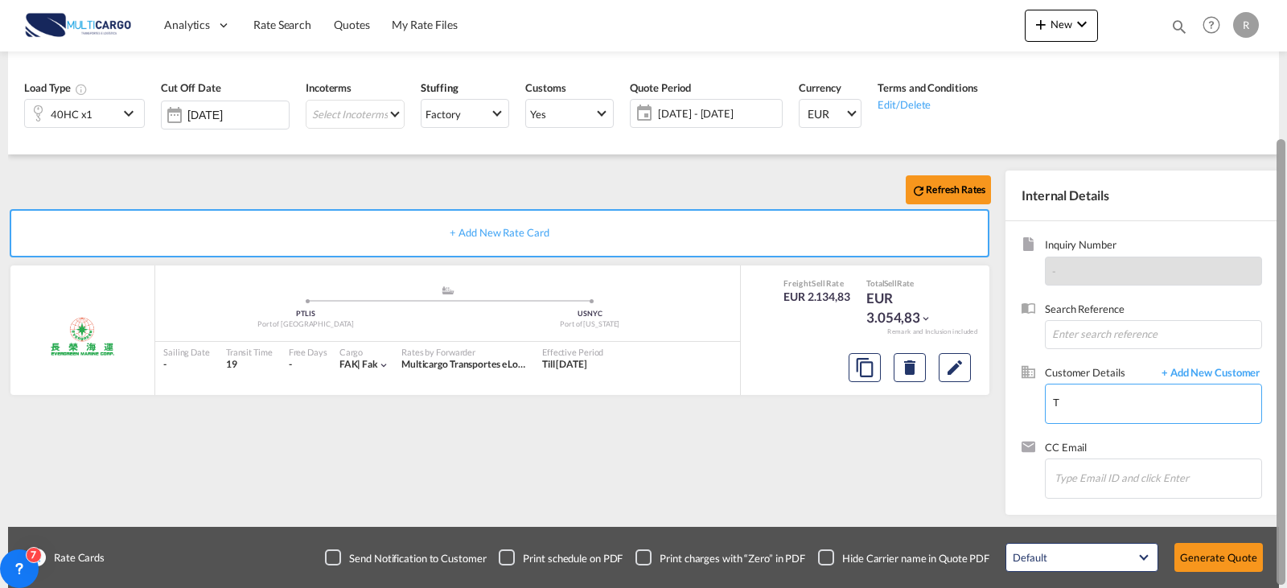
scroll to position [0, 0]
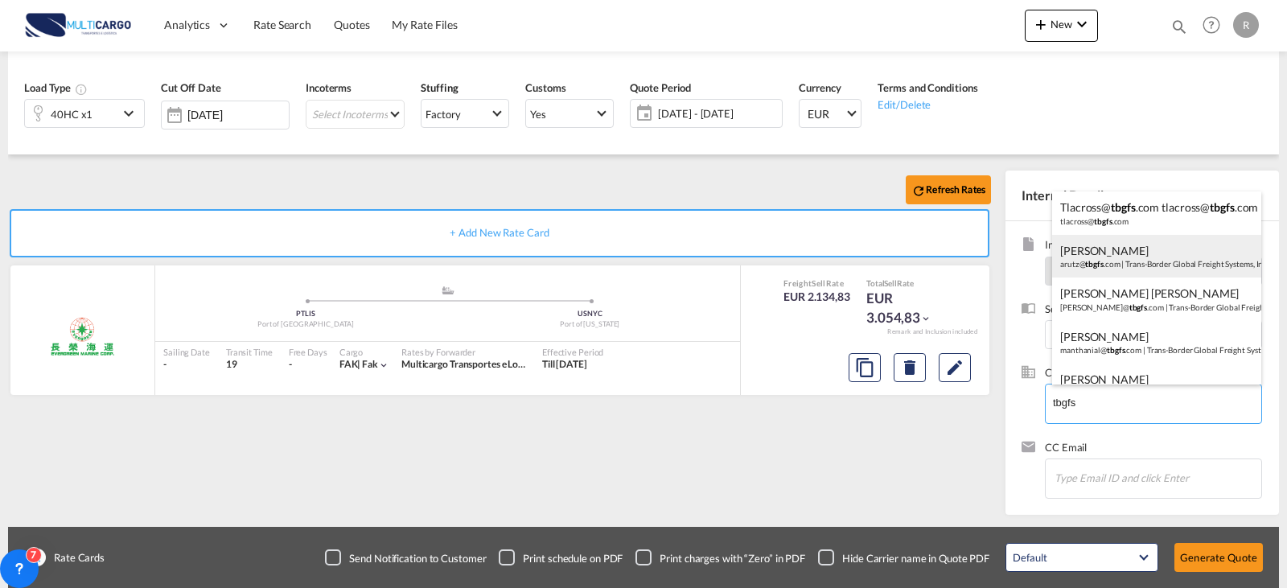
click at [1171, 266] on div "[PERSON_NAME] arutz@ tbgfs .com | Trans-Border Global Freight Systems, Inc." at bounding box center [1156, 256] width 209 height 43
type input "Trans-Border Global Freight Systems, Inc., [PERSON_NAME], [EMAIL_ADDRESS][DOMAI…"
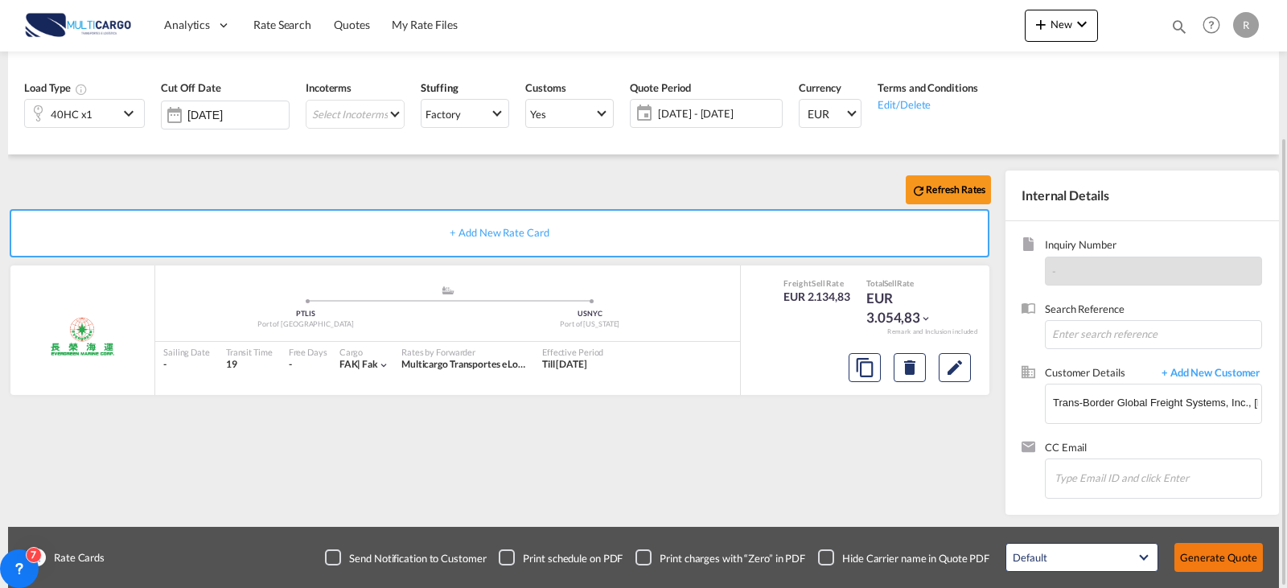
click at [1244, 562] on button "Generate Quote" at bounding box center [1219, 557] width 89 height 29
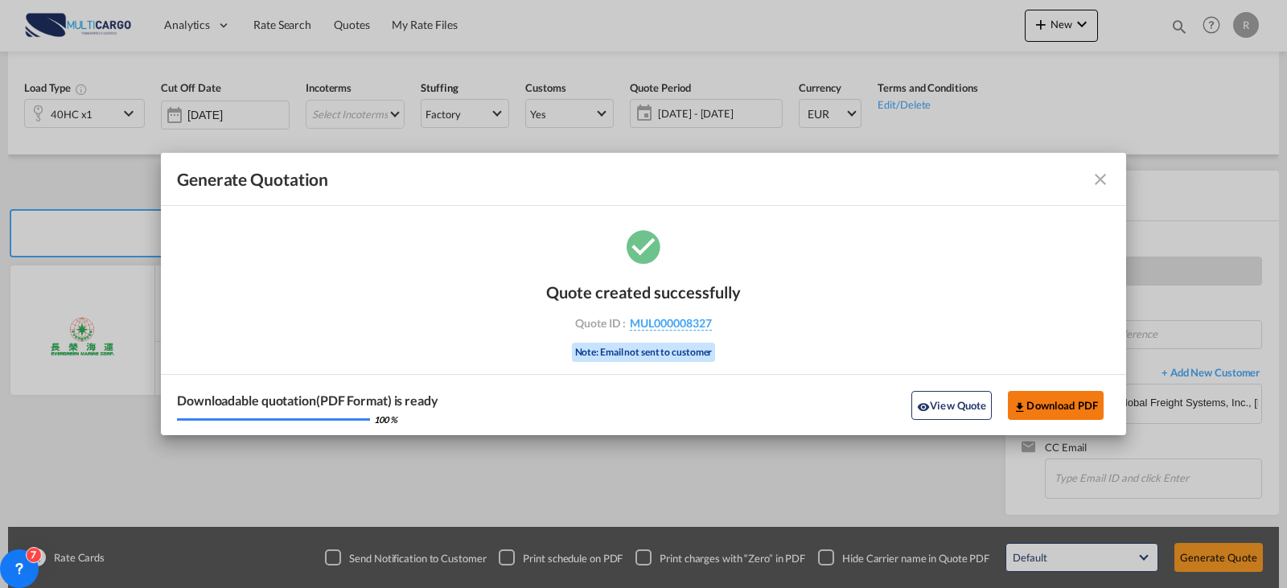
click at [1072, 405] on button "Download PDF" at bounding box center [1056, 405] width 96 height 29
click at [1094, 172] on md-icon "icon-close fg-AAA8AD cursor m-0" at bounding box center [1100, 179] width 19 height 19
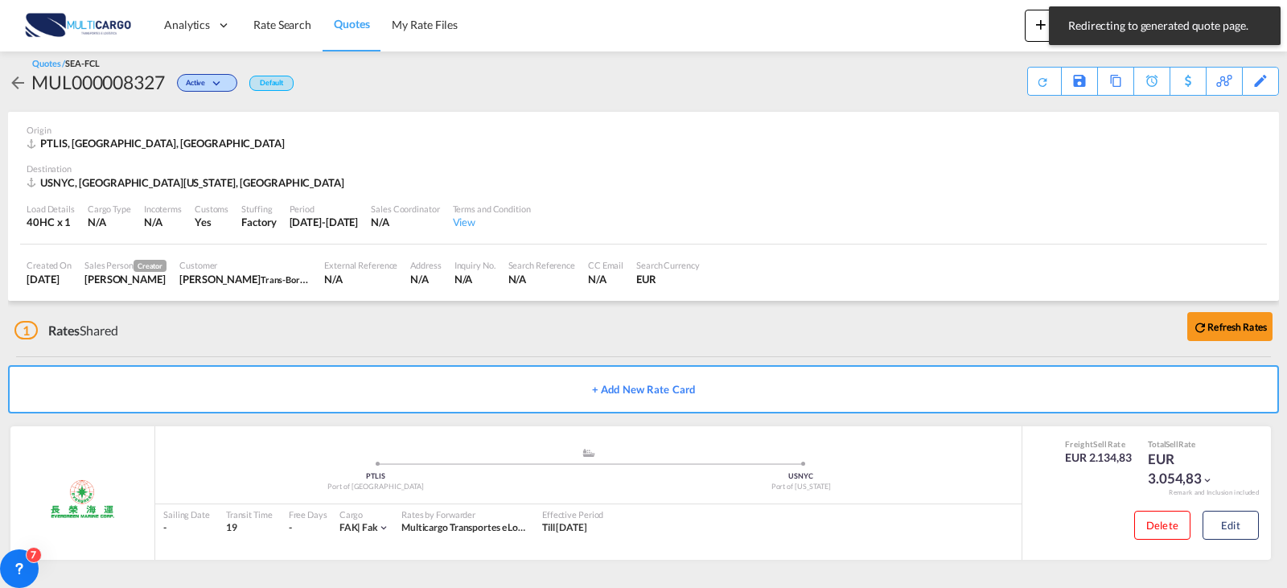
scroll to position [10, 0]
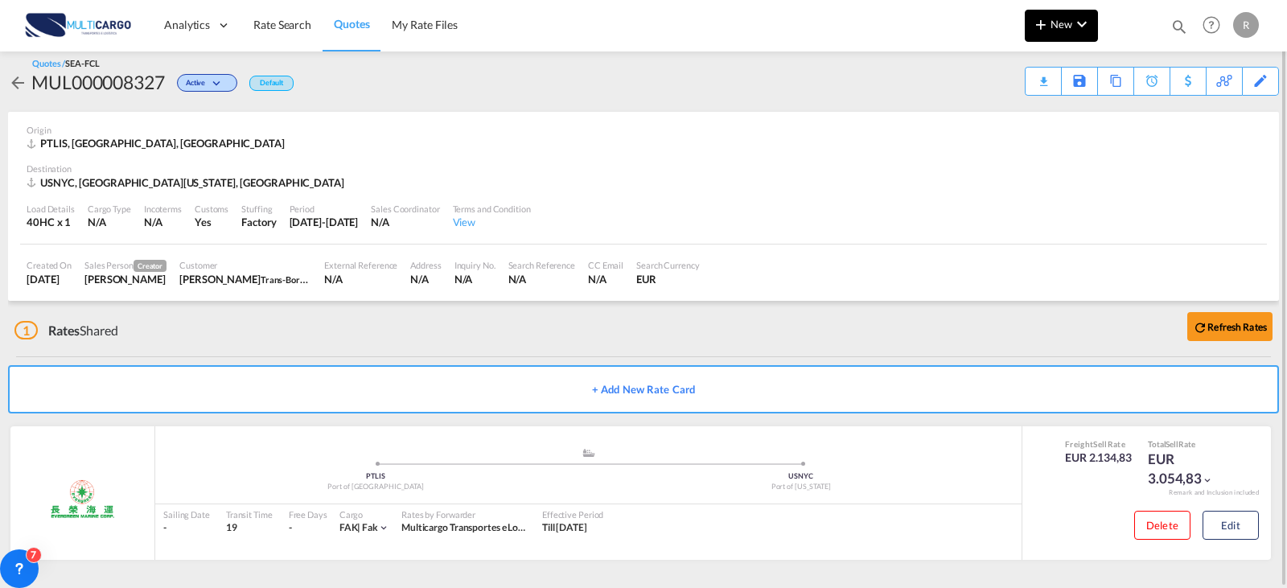
click at [1071, 33] on button "New" at bounding box center [1061, 26] width 73 height 32
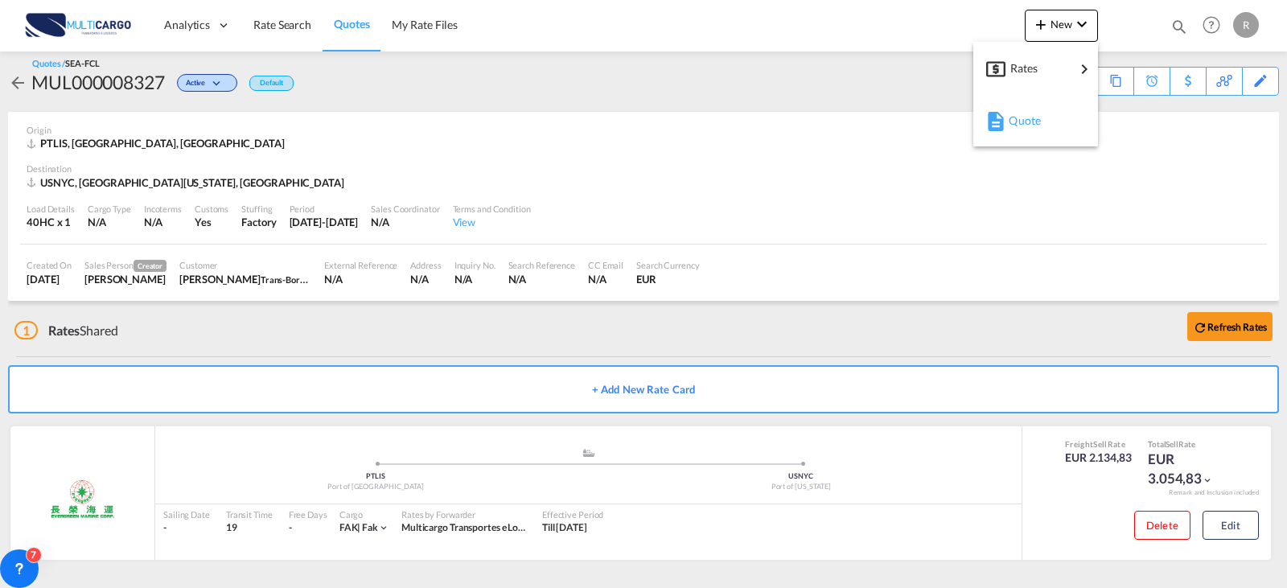
click at [1027, 116] on span "Quote" at bounding box center [1018, 121] width 18 height 32
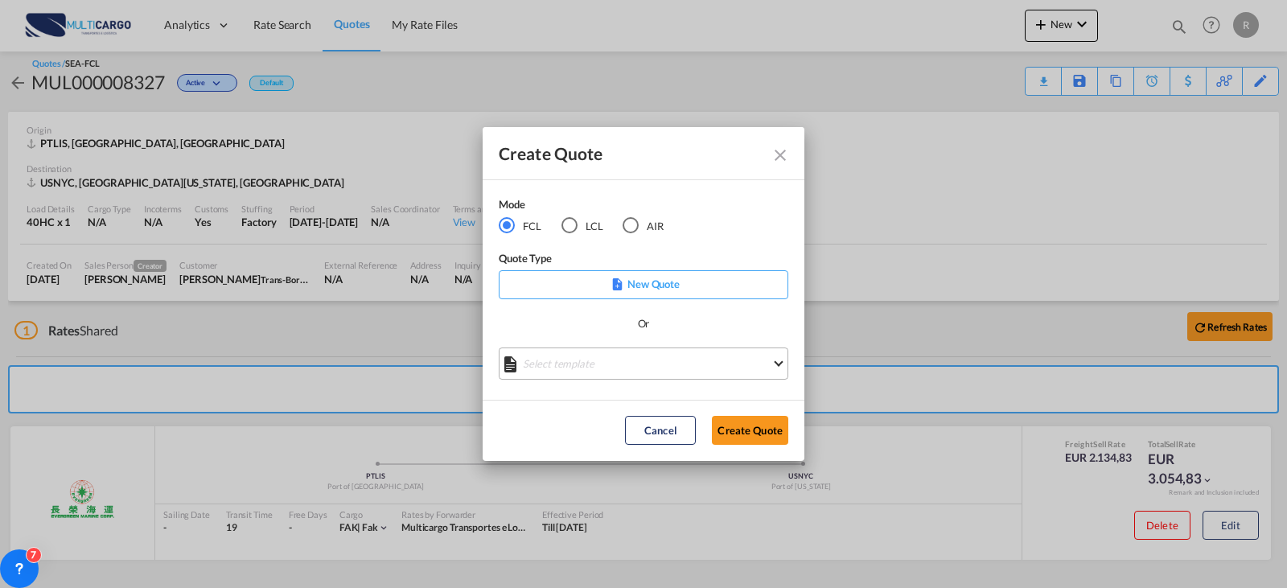
click at [636, 373] on md-select "Select template [DATE] IMP_EXW_FCL [PERSON_NAME] | [DATE] [DATE] IMP_DAP_FCL S/…" at bounding box center [644, 364] width 290 height 32
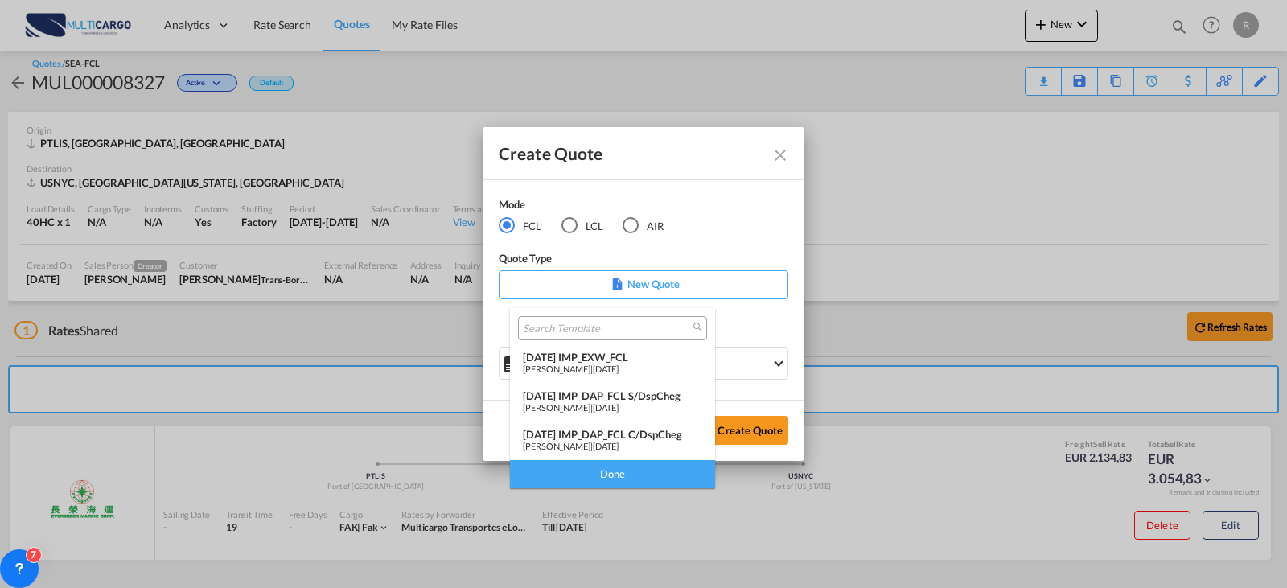
click at [619, 402] on span "[DATE]" at bounding box center [606, 407] width 26 height 10
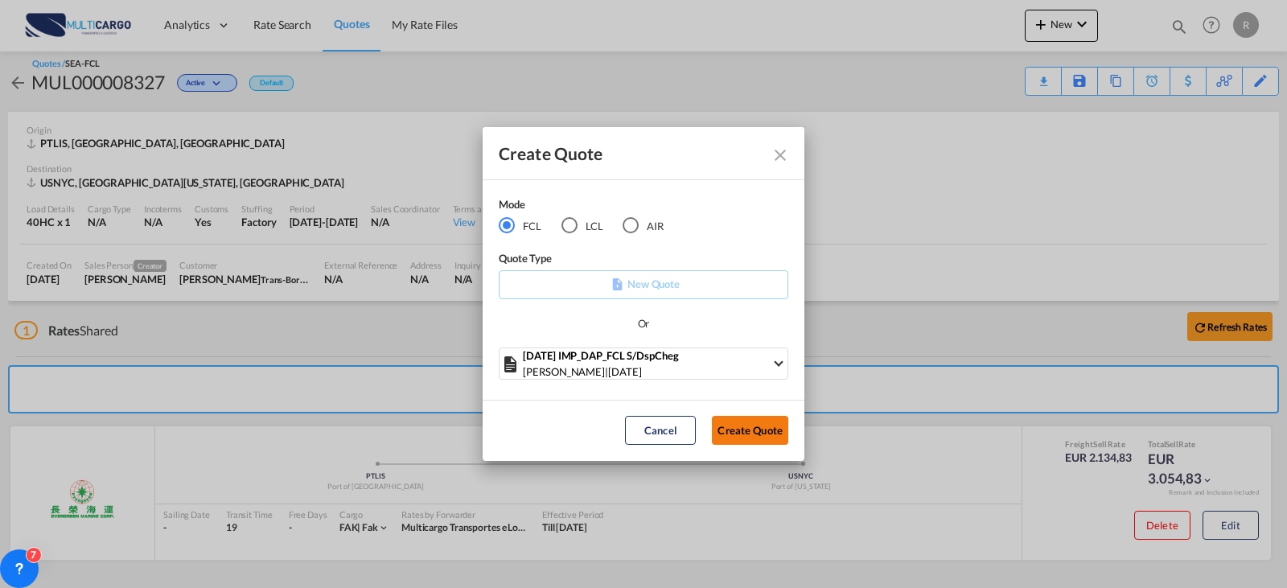
click at [741, 438] on button "Create Quote" at bounding box center [750, 430] width 76 height 29
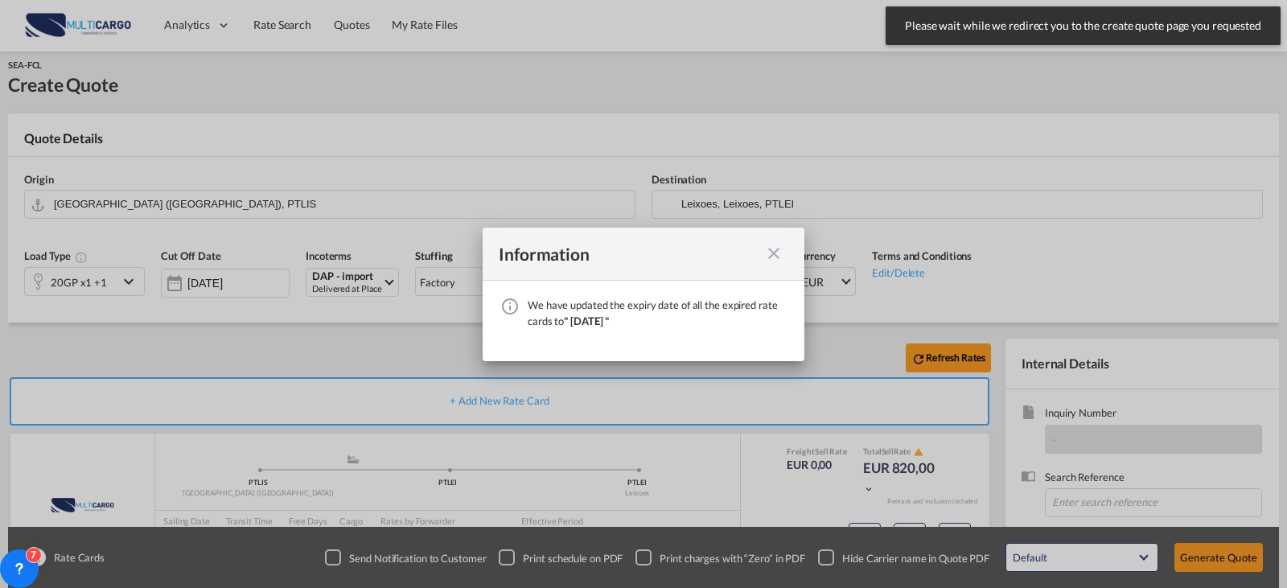
scroll to position [179, 0]
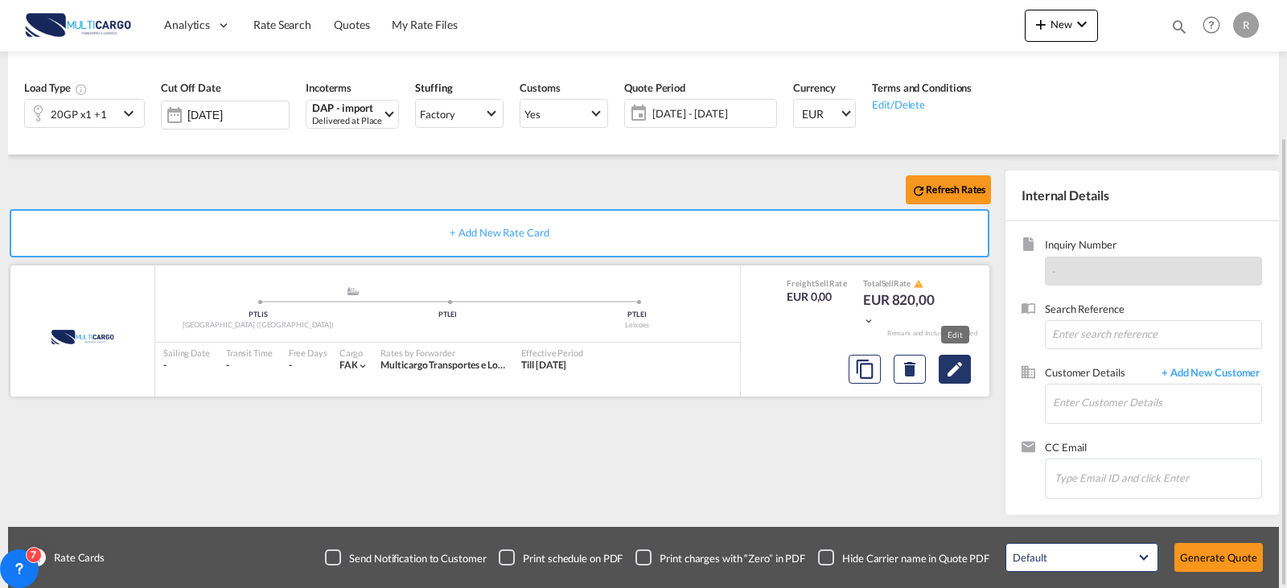
click at [969, 377] on button "Edit" at bounding box center [955, 369] width 32 height 29
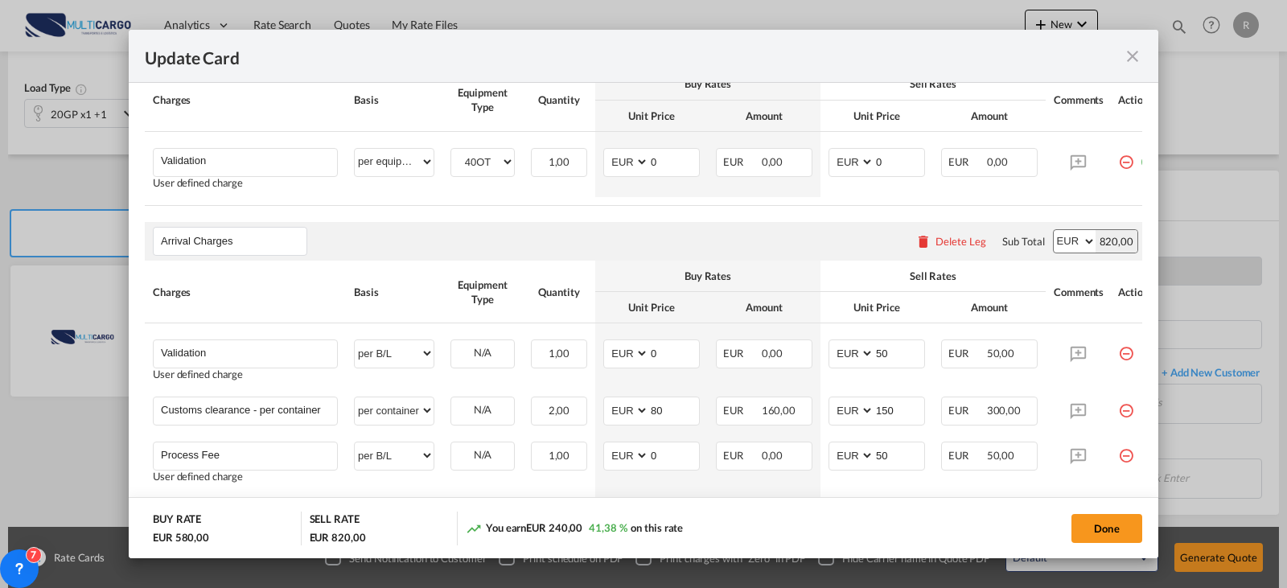
scroll to position [563, 0]
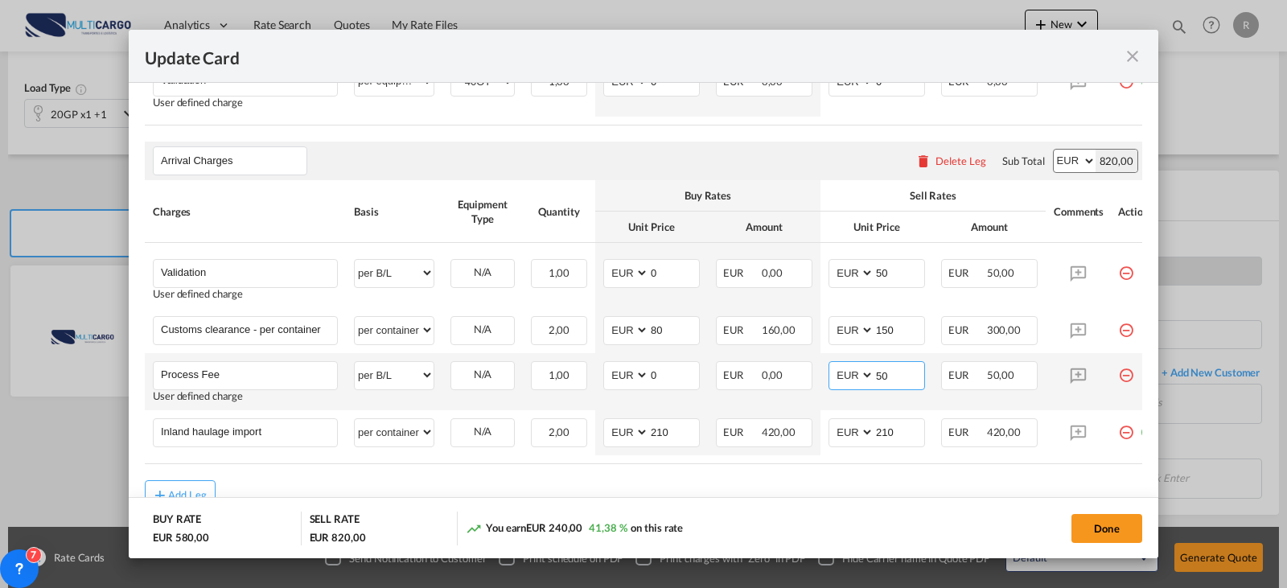
drag, startPoint x: 854, startPoint y: 383, endPoint x: 837, endPoint y: 384, distance: 16.9
click at [837, 384] on md-input-container "AED AFN ALL AMD ANG AOA ARS AUD AWG AZN BAM BBD BDT BGN BHD BIF BMD BND BOB BRL…" at bounding box center [877, 375] width 97 height 29
drag, startPoint x: 906, startPoint y: 377, endPoint x: 838, endPoint y: 382, distance: 68.6
click at [838, 382] on md-input-container "AED AFN ALL AMD ANG AOA ARS AUD AWG AZN BAM BBD BDT BGN BHD BIF BMD BND [PERSON…" at bounding box center [877, 375] width 97 height 29
type input "75"
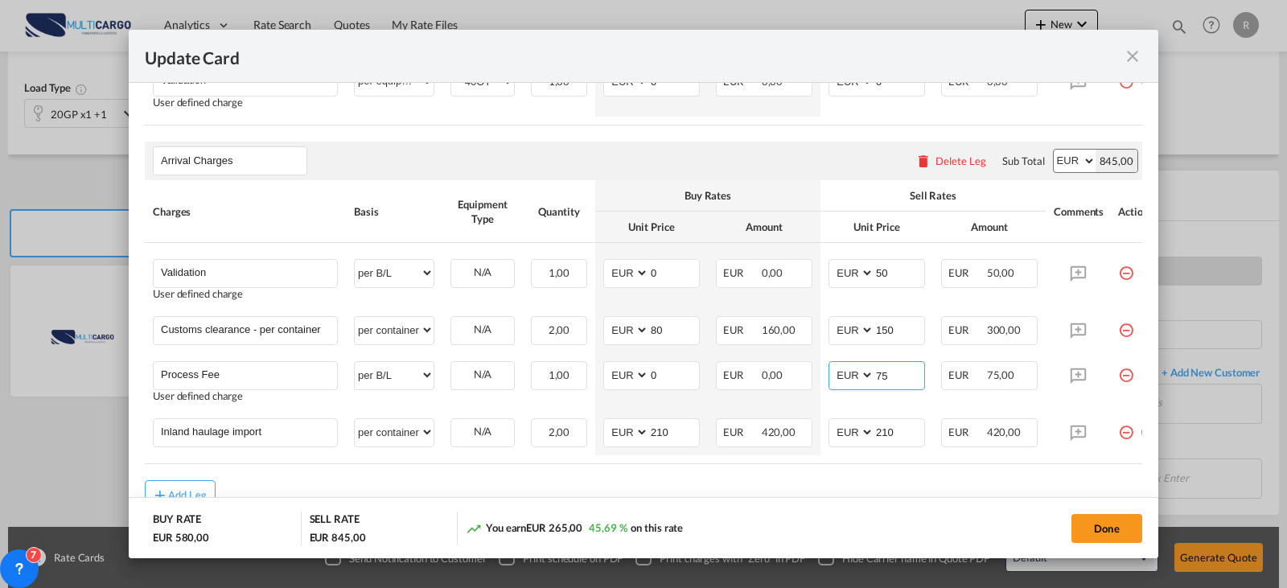
scroll to position [636, 0]
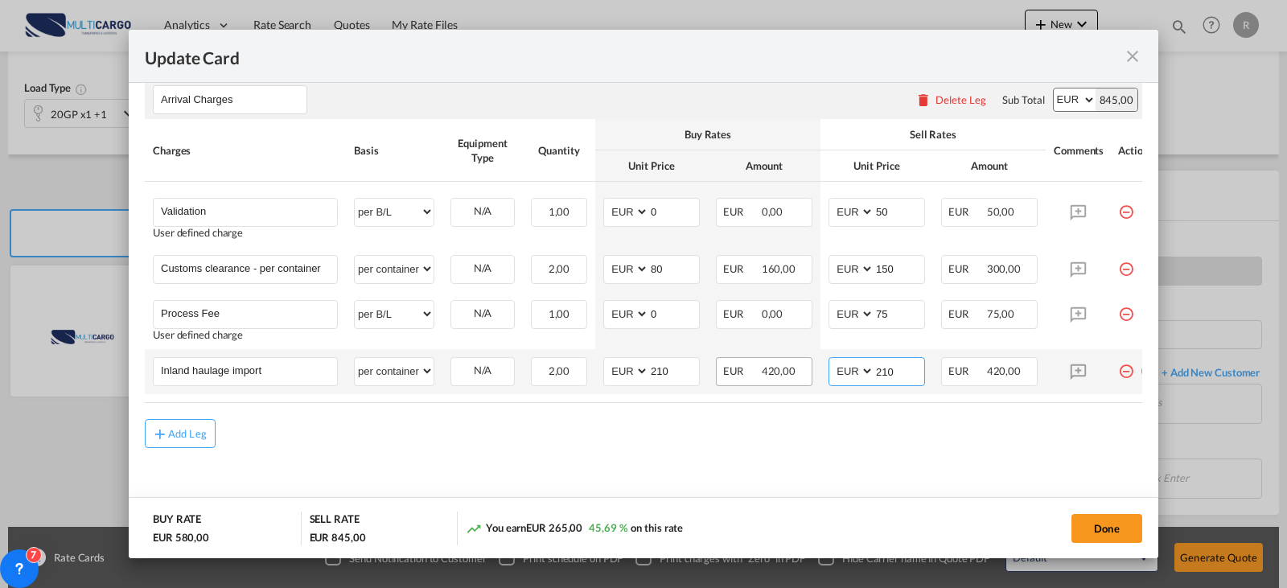
drag, startPoint x: 898, startPoint y: 366, endPoint x: 803, endPoint y: 366, distance: 94.9
click at [803, 366] on tr "Inland haulage import Please Enter User Defined Charges Cannot Be Published per…" at bounding box center [654, 371] width 1019 height 45
type input "315"
drag, startPoint x: 807, startPoint y: 368, endPoint x: 738, endPoint y: 375, distance: 69.5
click at [738, 375] on div "EUR 420,00" at bounding box center [764, 371] width 97 height 29
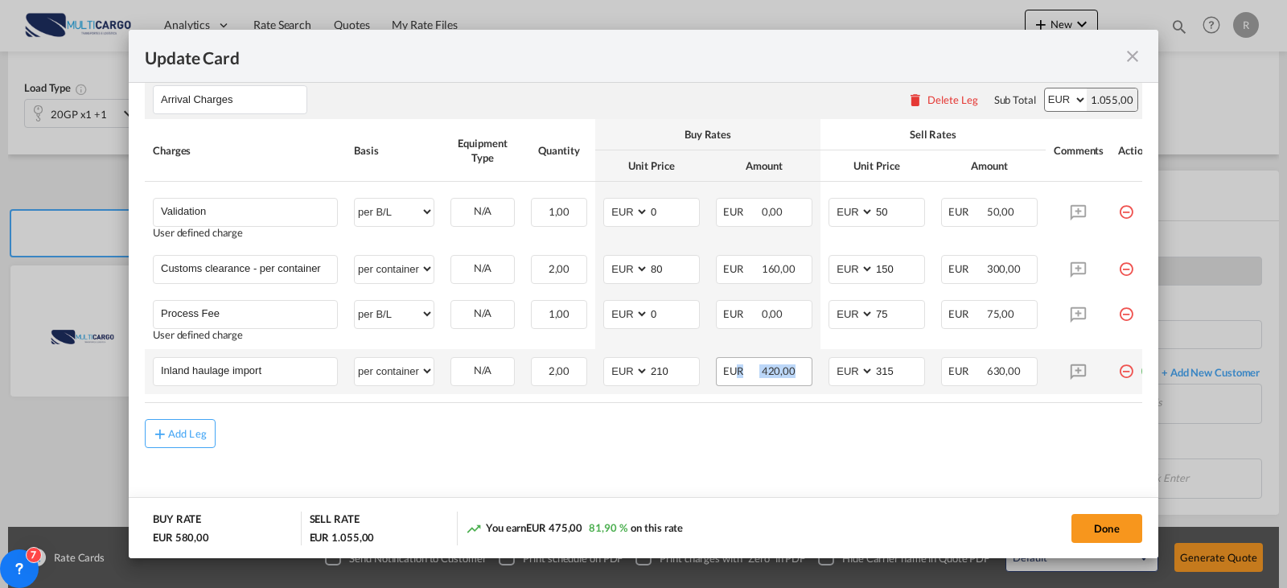
drag, startPoint x: 768, startPoint y: 375, endPoint x: 786, endPoint y: 377, distance: 18.6
click at [768, 376] on div "EUR 420,00" at bounding box center [764, 371] width 97 height 29
click at [792, 374] on div "EUR 420,00" at bounding box center [764, 371] width 97 height 29
drag, startPoint x: 799, startPoint y: 367, endPoint x: 758, endPoint y: 397, distance: 51.2
click at [800, 367] on div "EUR 420,00" at bounding box center [764, 371] width 97 height 29
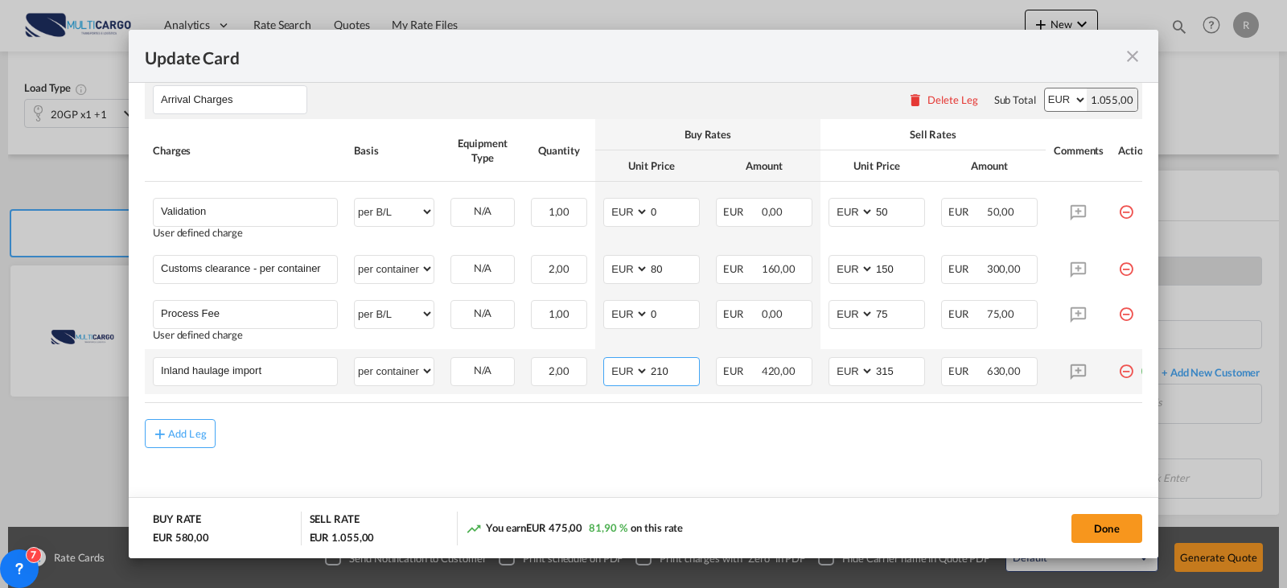
click at [666, 365] on input "210" at bounding box center [674, 370] width 50 height 24
drag, startPoint x: 669, startPoint y: 365, endPoint x: 628, endPoint y: 372, distance: 41.5
click at [628, 372] on md-input-container "AED AFN ALL AMD ANG AOA ARS AUD AWG AZN BAM BBD BDT BGN BHD BIF BMD BND [PERSON…" at bounding box center [651, 371] width 97 height 29
type input "360"
drag, startPoint x: 1118, startPoint y: 530, endPoint x: 176, endPoint y: 373, distance: 955.1
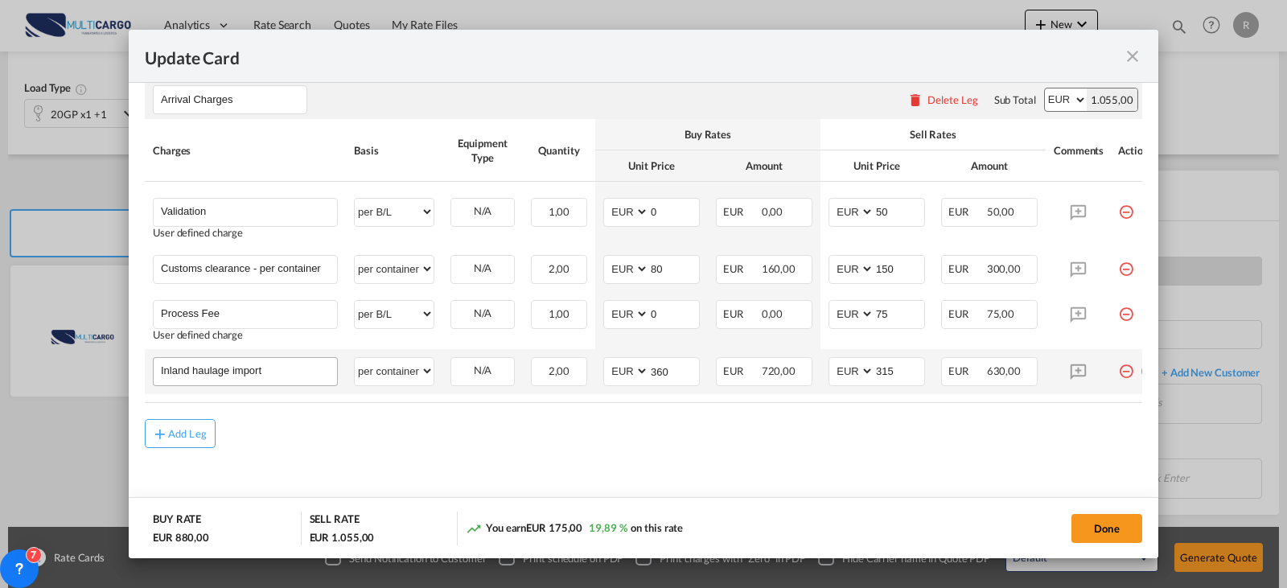
click at [1118, 530] on button "Done" at bounding box center [1107, 528] width 71 height 29
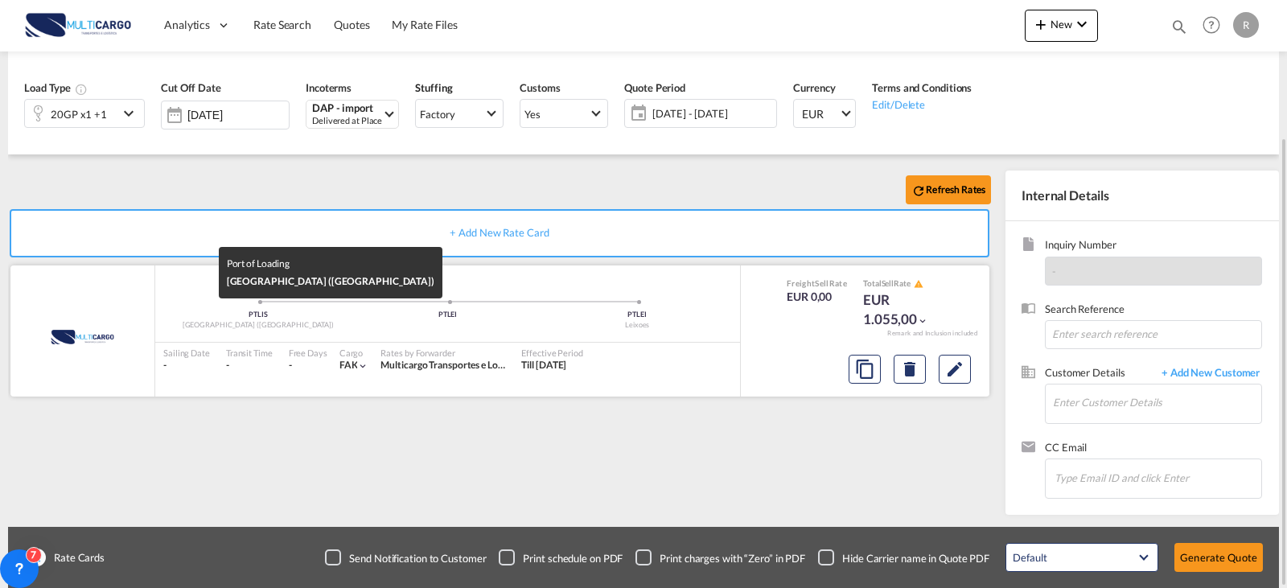
scroll to position [18, 0]
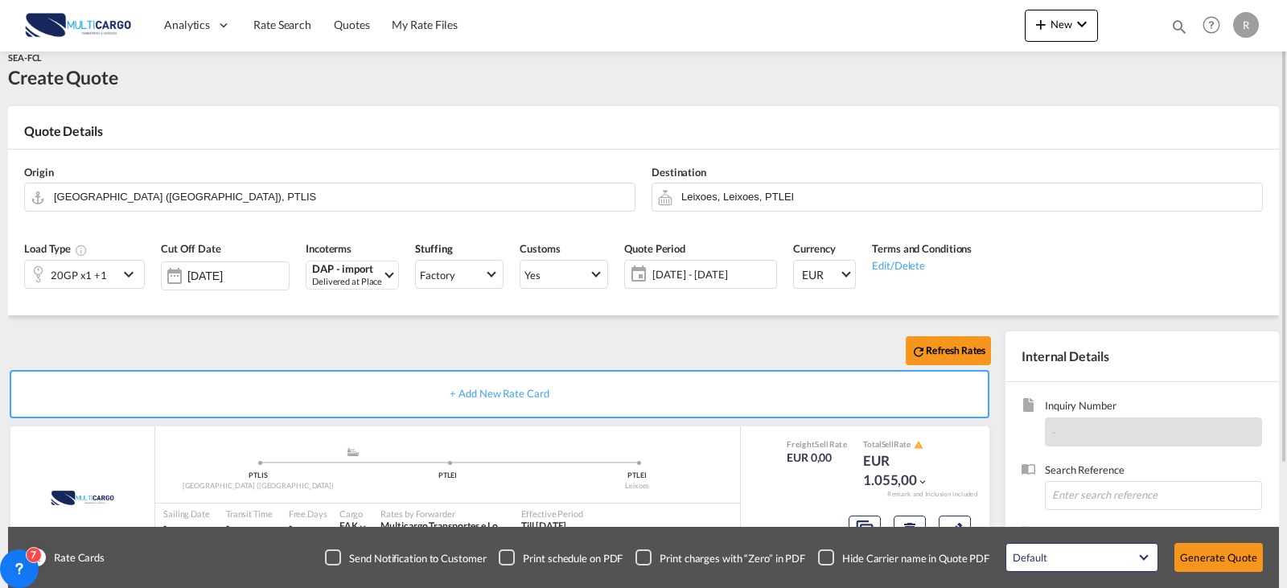
click at [114, 278] on div "20GP x1 +1" at bounding box center [71, 274] width 93 height 27
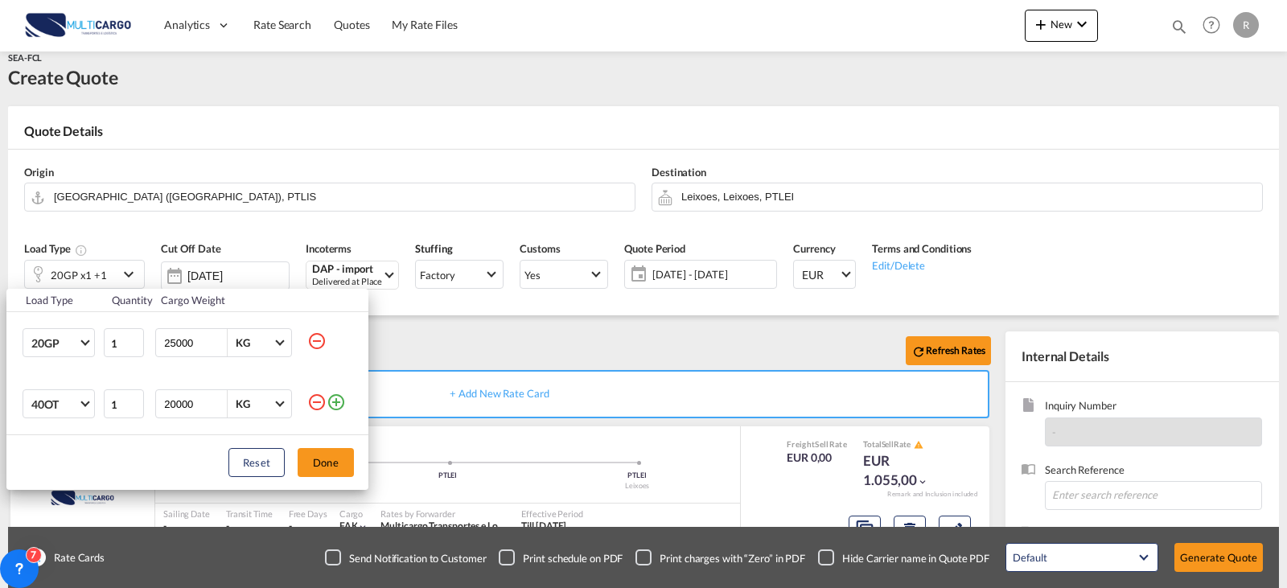
click at [323, 348] on md-icon "icon-minus-circle-outline" at bounding box center [316, 340] width 19 height 19
type input "20000"
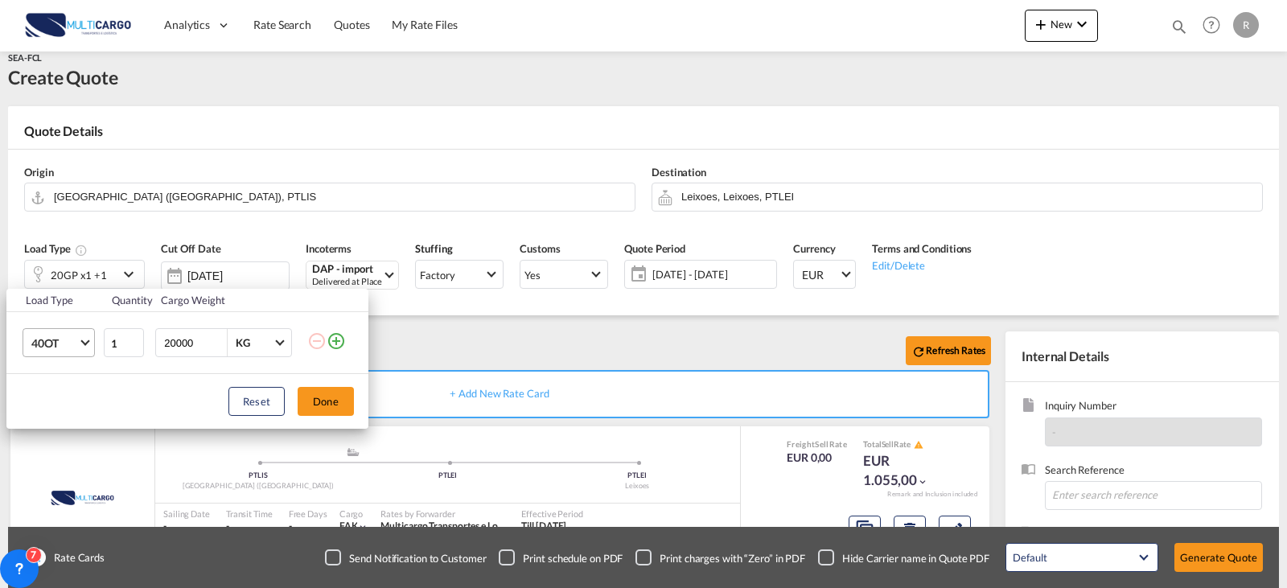
click at [83, 348] on md-select-value "40OT" at bounding box center [62, 342] width 64 height 27
click at [71, 257] on md-option "40HC" at bounding box center [73, 256] width 109 height 39
click at [313, 404] on button "Done" at bounding box center [326, 401] width 56 height 29
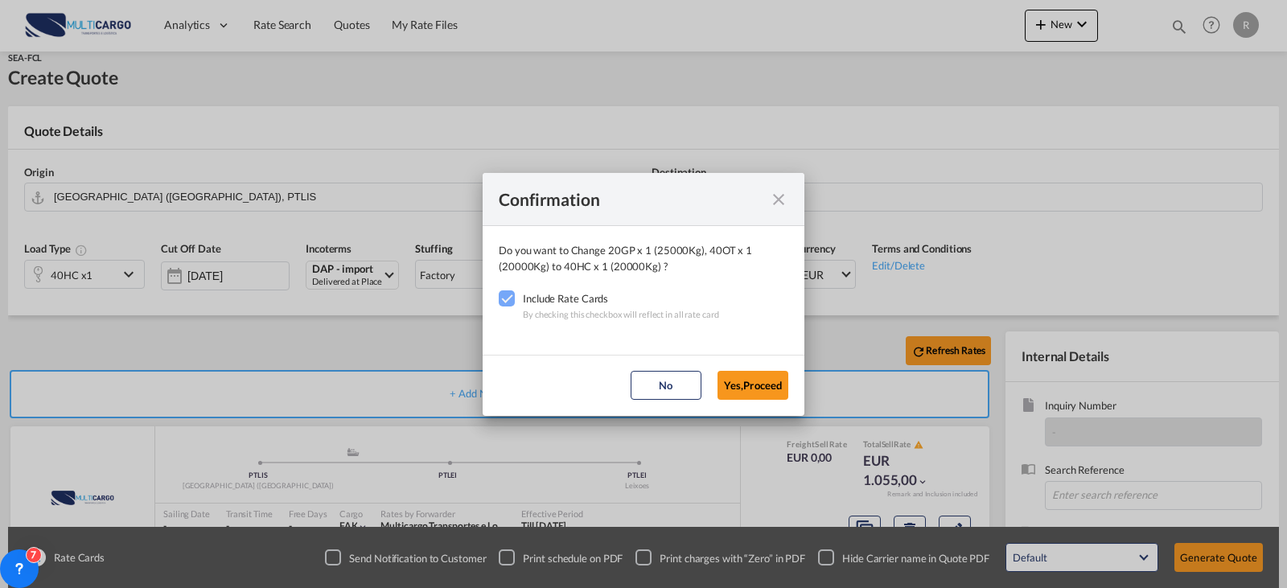
click at [714, 386] on md-dialog-actions "No Yes,Proceed" at bounding box center [644, 385] width 322 height 61
click at [783, 390] on button "Yes,Proceed" at bounding box center [753, 385] width 71 height 29
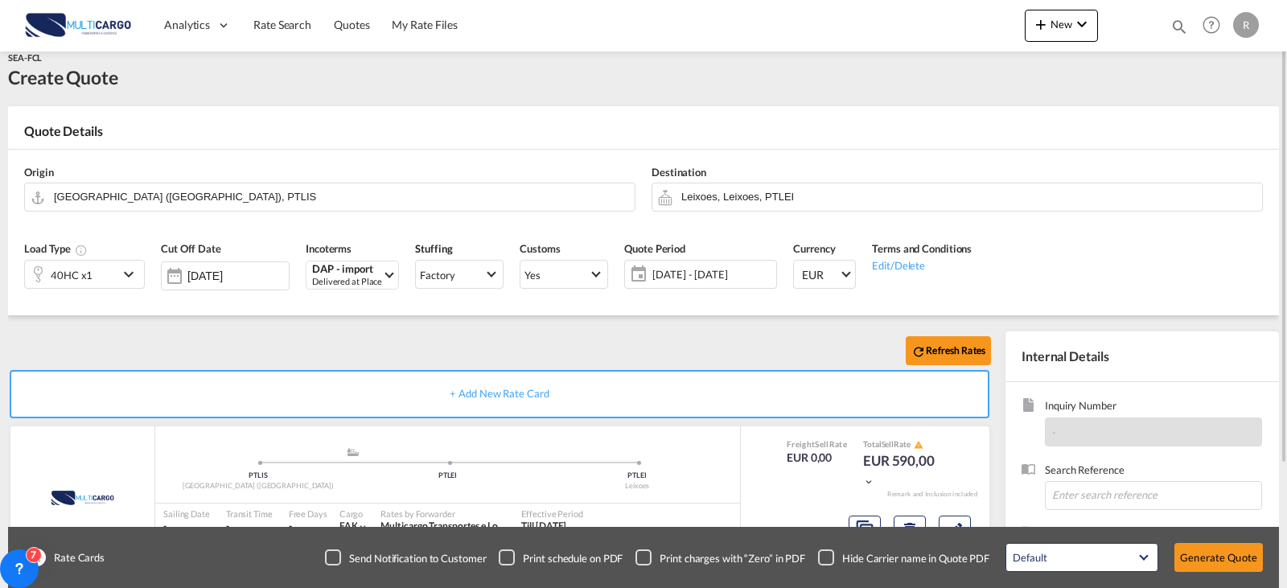
scroll to position [179, 0]
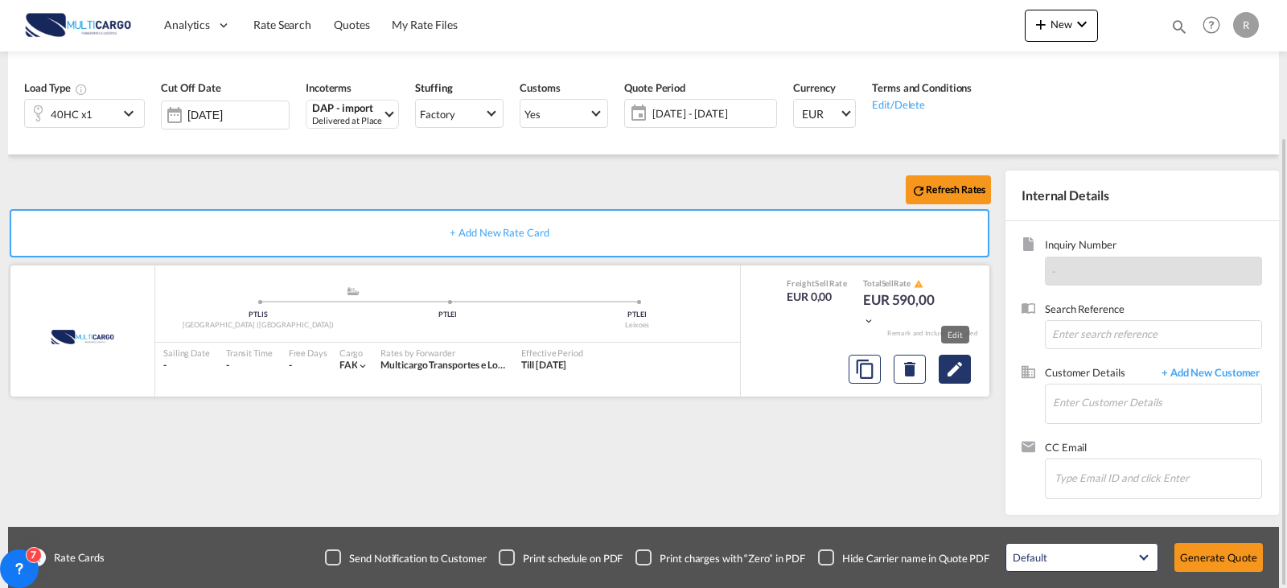
click at [964, 377] on md-icon "Edit" at bounding box center [954, 369] width 19 height 19
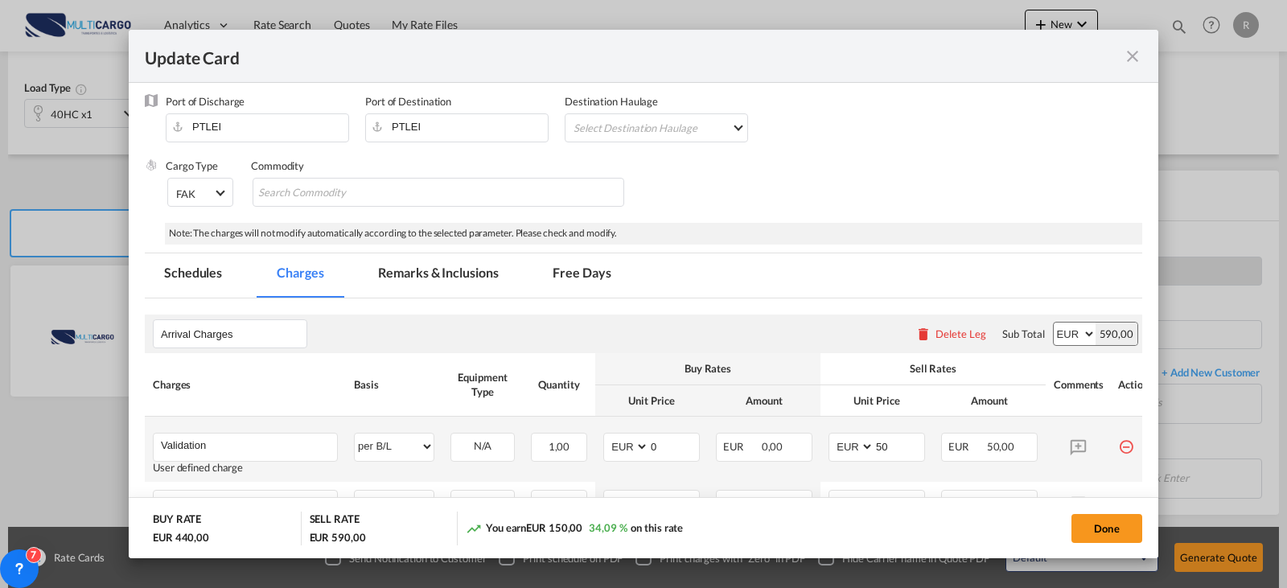
scroll to position [117, 0]
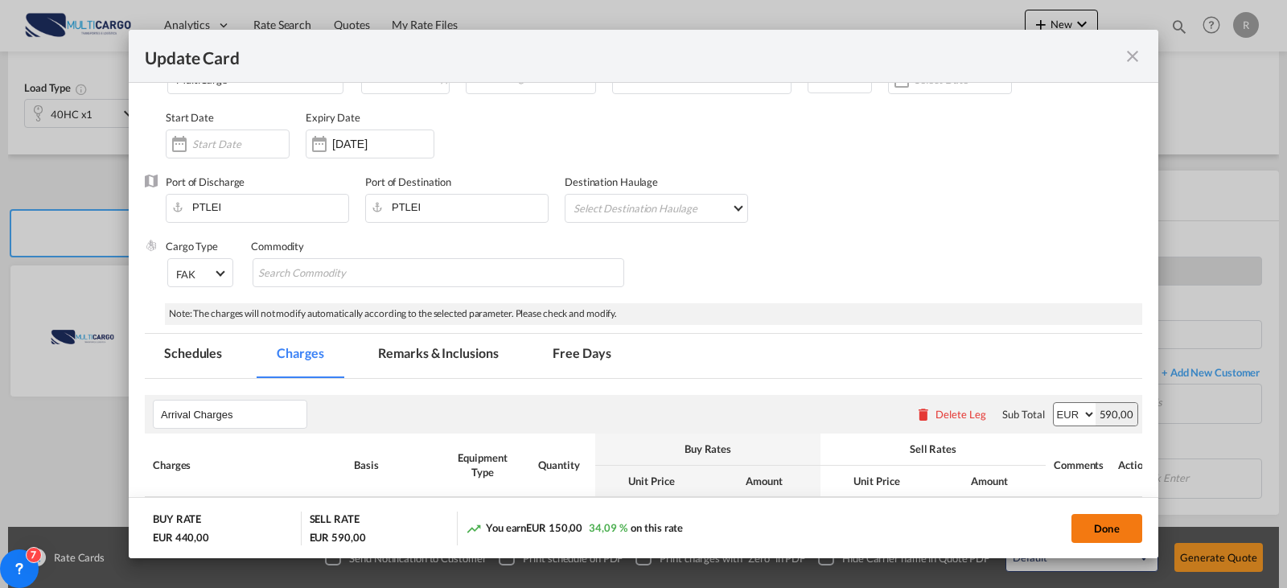
click at [1081, 517] on button "Done" at bounding box center [1107, 528] width 71 height 29
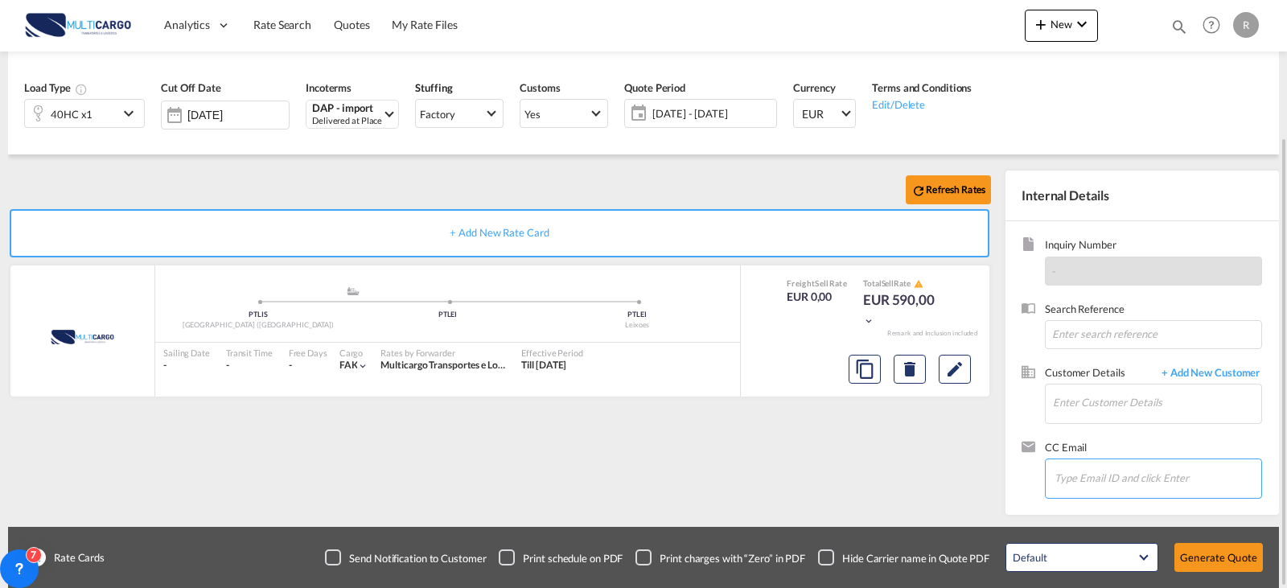
drag, startPoint x: 1095, startPoint y: 478, endPoint x: 1099, endPoint y: 467, distance: 12.0
click at [1095, 478] on input "Chips input." at bounding box center [1135, 478] width 161 height 34
click at [1068, 397] on input "Enter Customer Details" at bounding box center [1157, 403] width 208 height 36
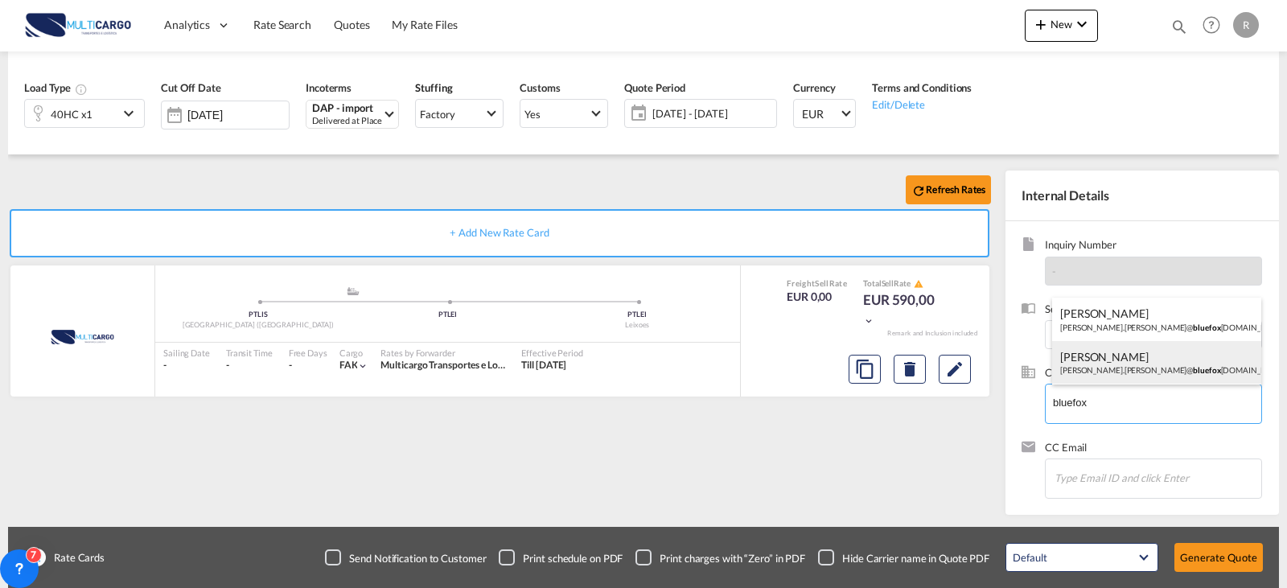
click at [1144, 368] on div "[PERSON_NAME] [PERSON_NAME].[PERSON_NAME]@ bluefox [DOMAIN_NAME]" at bounding box center [1156, 362] width 209 height 43
type input "BLUE FOX CARGO, [PERSON_NAME], [PERSON_NAME][EMAIL_ADDRESS][PERSON_NAME][DOMAIN…"
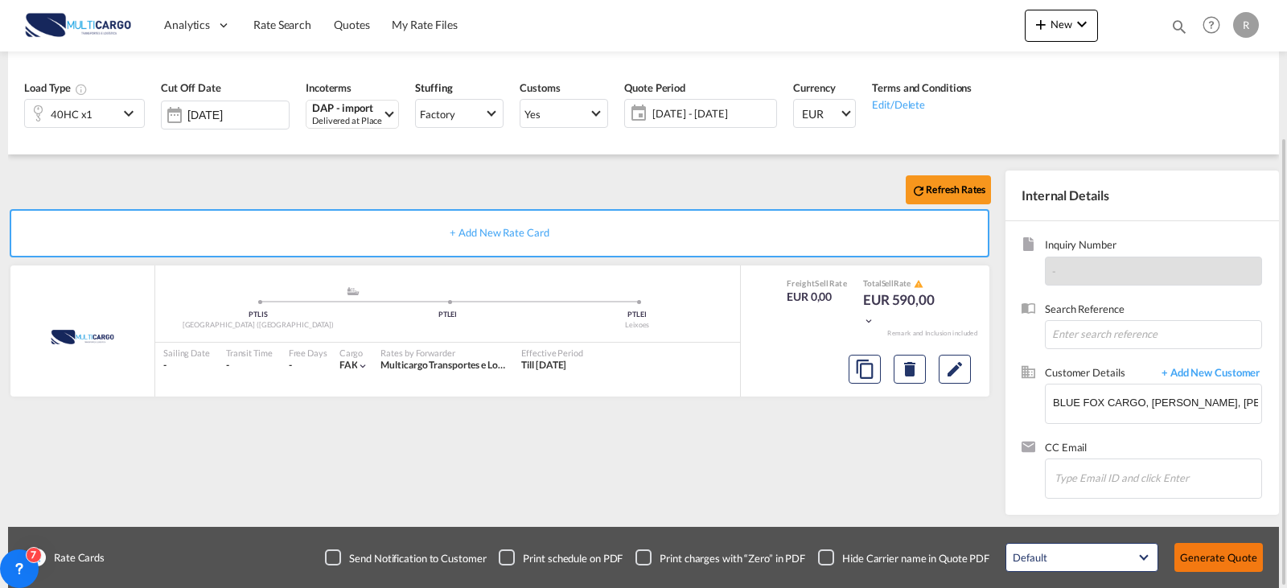
click at [1208, 550] on button "Generate Quote" at bounding box center [1219, 557] width 89 height 29
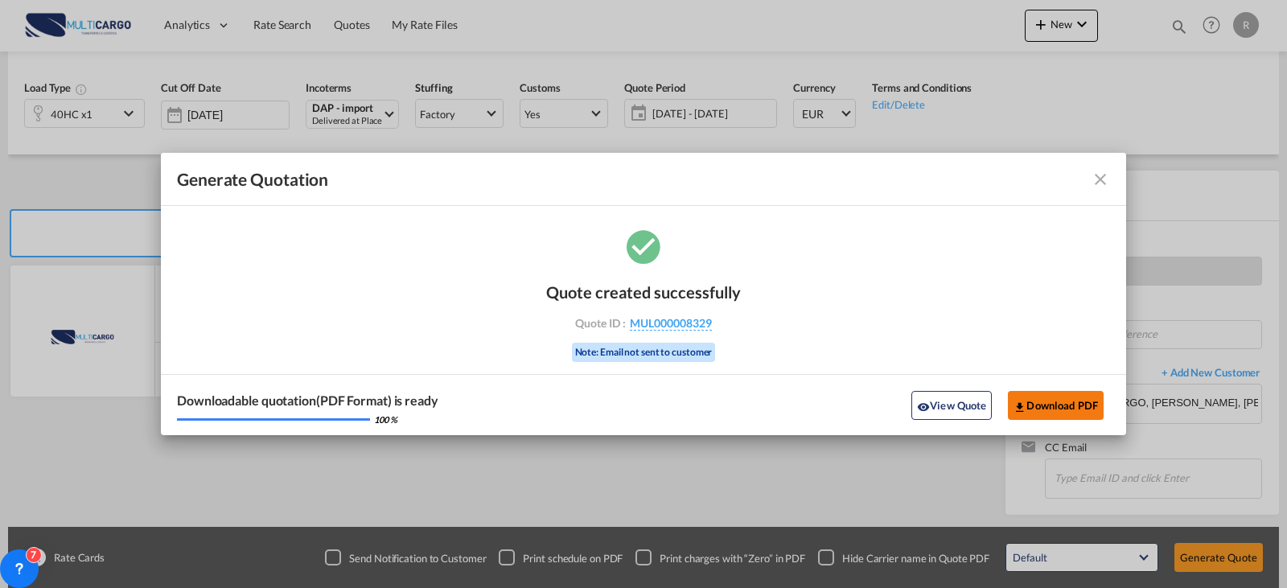
click at [1076, 410] on button "Download PDF" at bounding box center [1056, 405] width 96 height 29
